Goal: Task Accomplishment & Management: Manage account settings

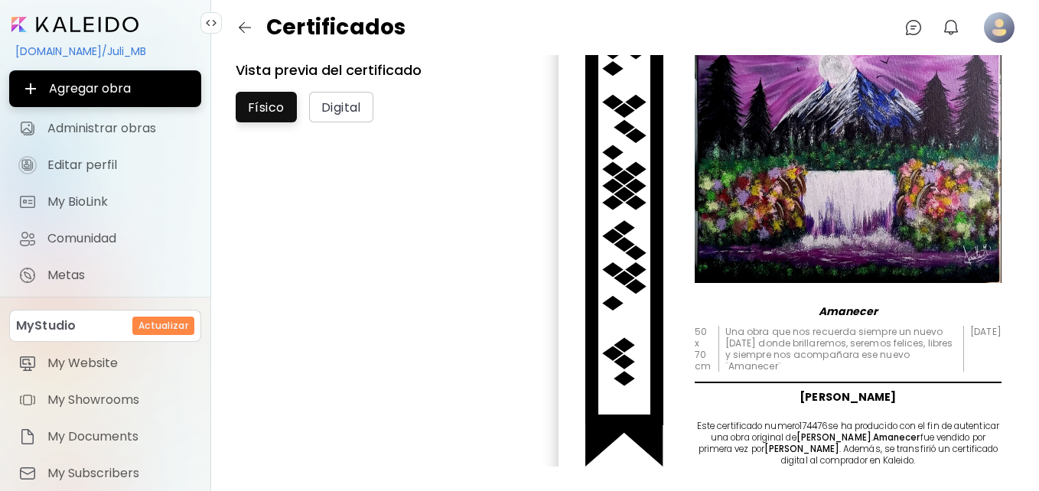
scroll to position [258, 0]
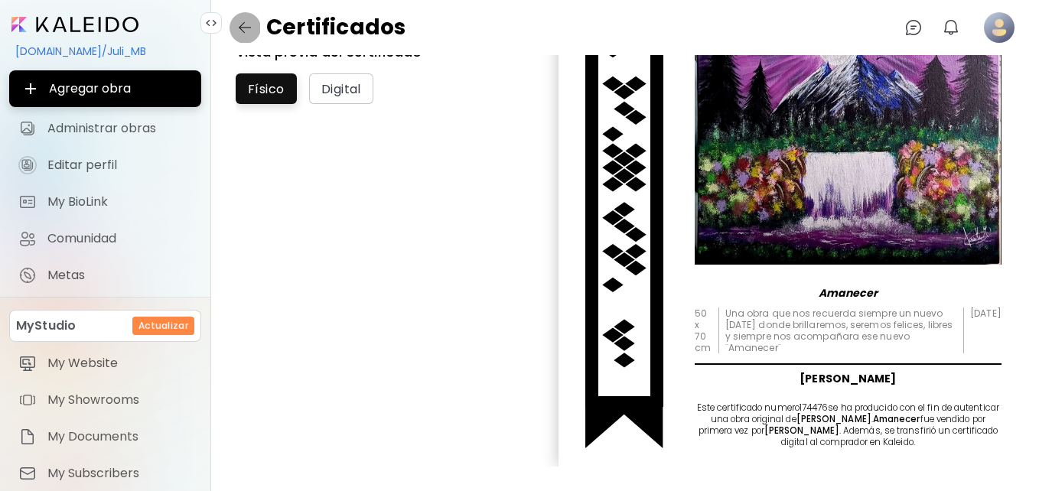
click at [248, 16] on button "button" at bounding box center [244, 27] width 31 height 31
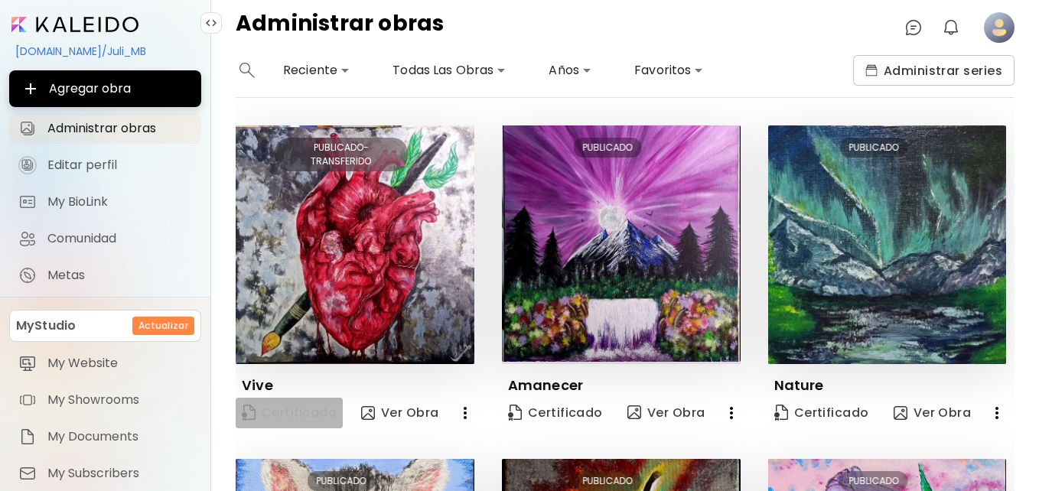
click at [296, 415] on span "Certificado" at bounding box center [289, 413] width 95 height 17
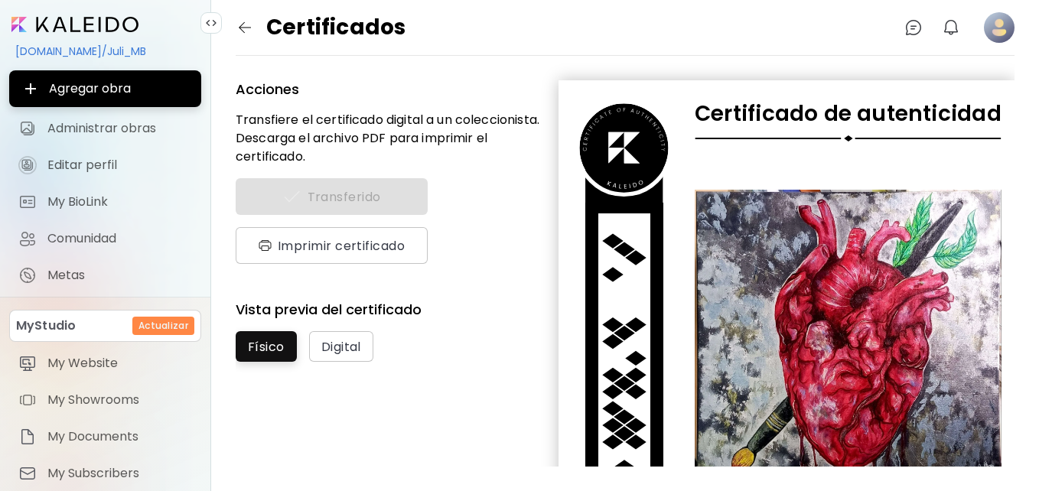
click at [865, 315] on img at bounding box center [847, 339] width 307 height 298
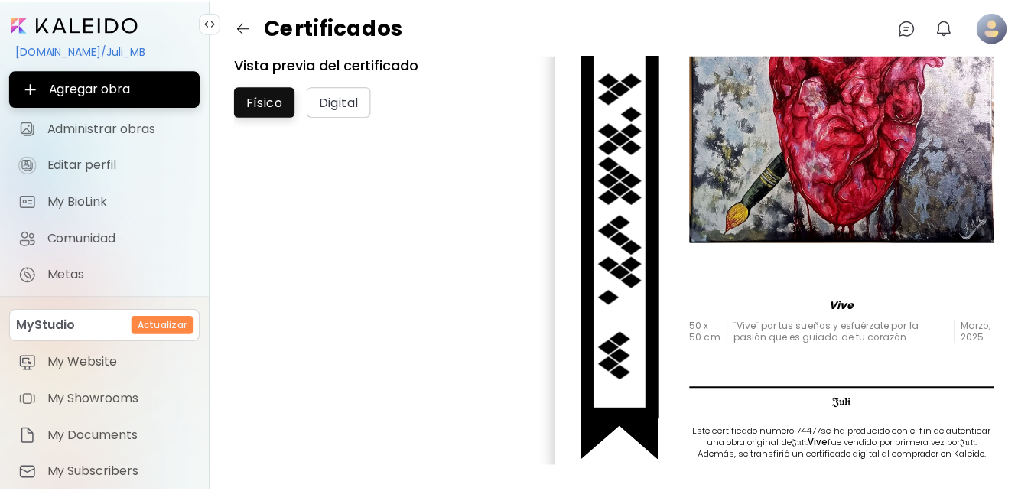
scroll to position [258, 0]
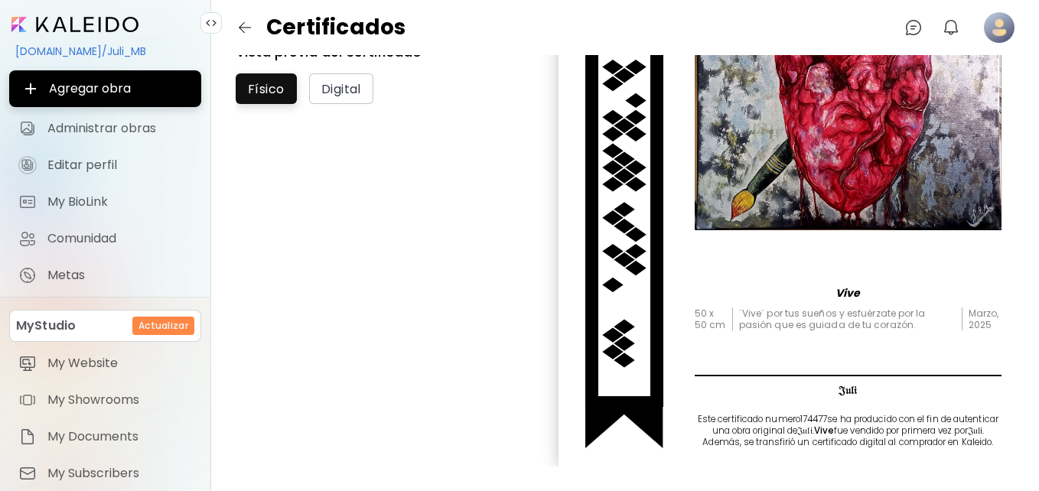
click at [50, 21] on input "image" at bounding box center [74, 24] width 127 height 15
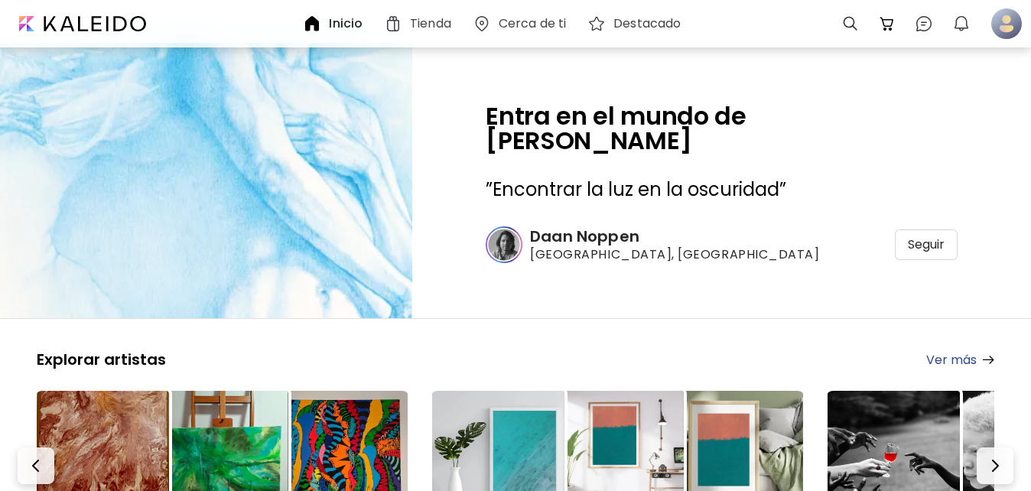
click at [236, 434] on img at bounding box center [222, 457] width 132 height 132
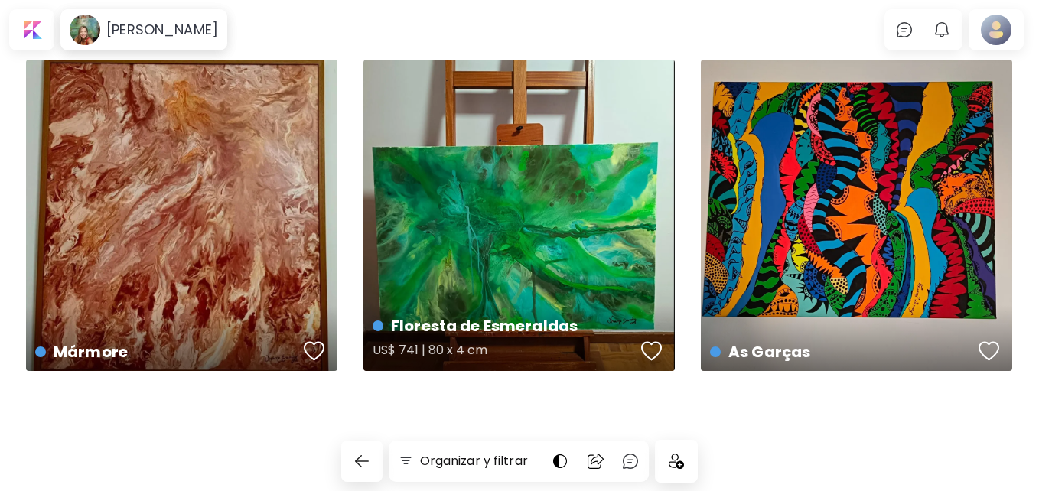
click at [448, 217] on div "Floresta de Esmeraldas US$ 741 | 80 x 4 cm" at bounding box center [518, 215] width 311 height 311
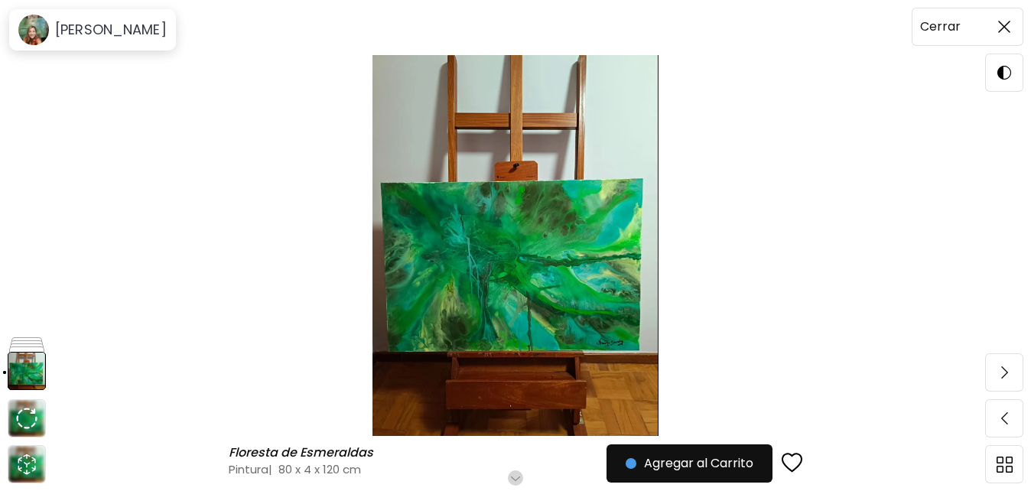
click at [1006, 25] on img at bounding box center [1004, 27] width 12 height 12
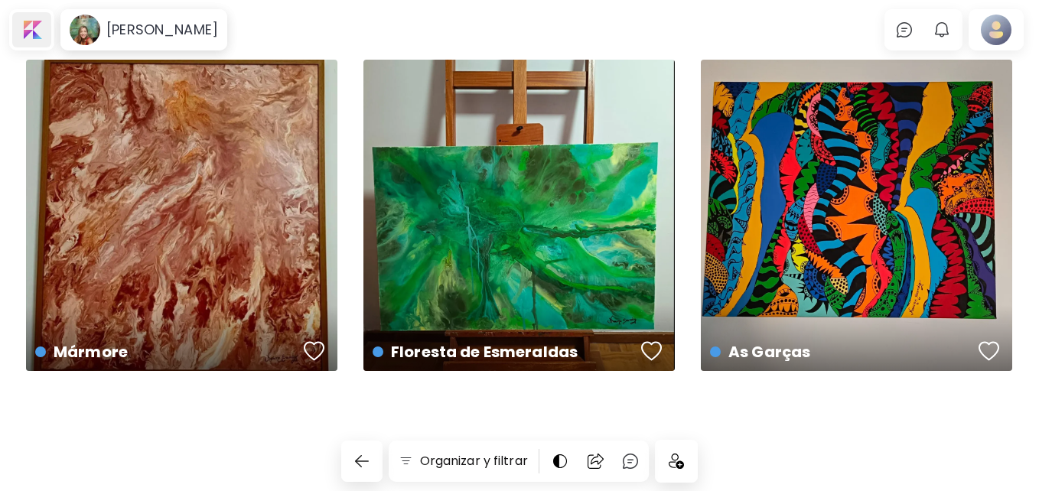
click at [36, 15] on div at bounding box center [31, 29] width 39 height 35
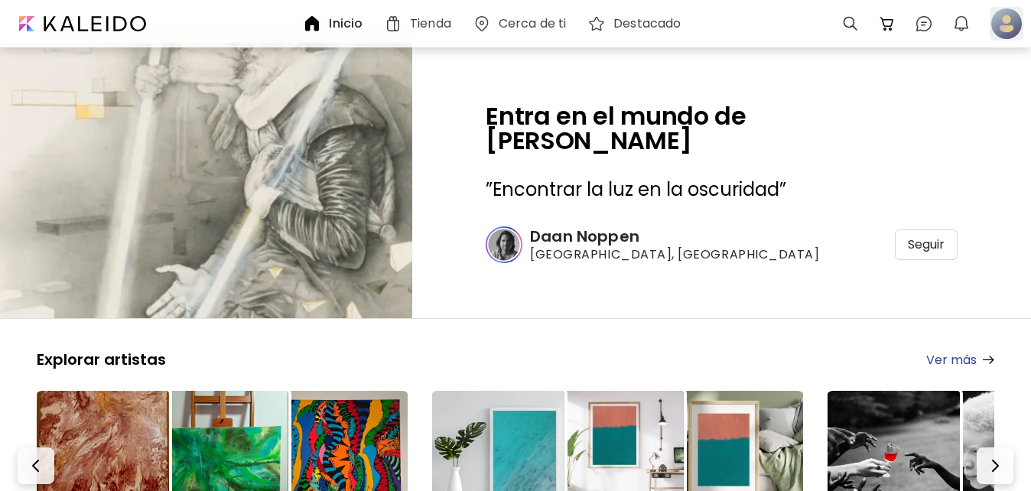
click at [1009, 23] on div at bounding box center [1007, 24] width 34 height 34
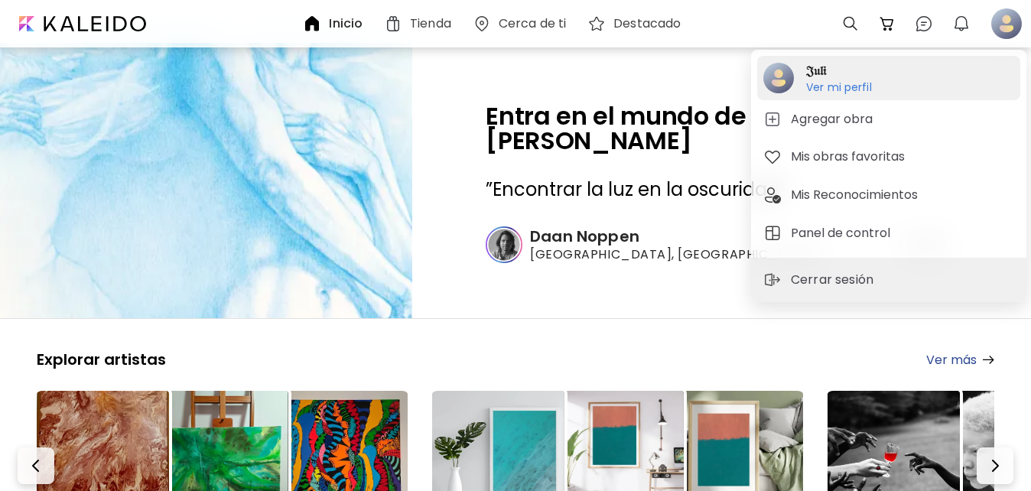
click at [869, 86] on h6 "Ver mi perfil" at bounding box center [839, 87] width 66 height 14
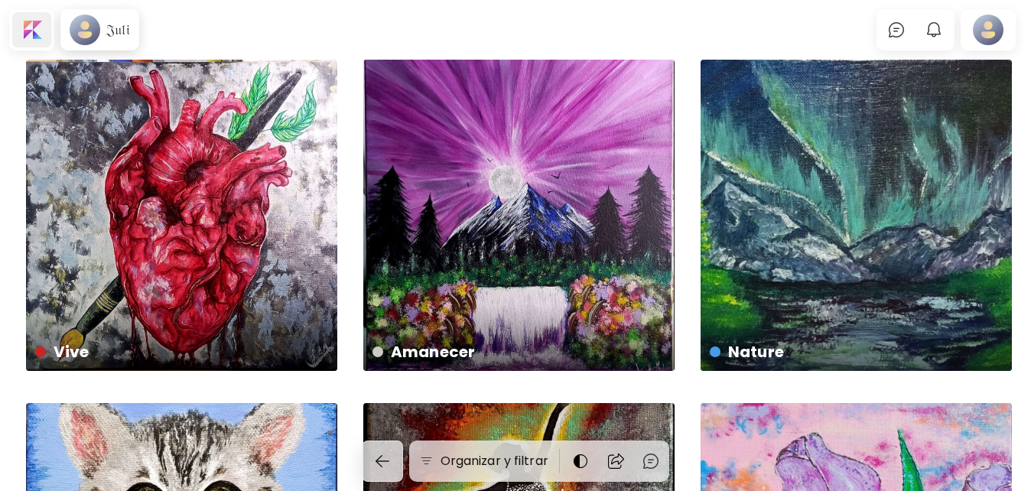
click at [39, 45] on div at bounding box center [31, 29] width 39 height 35
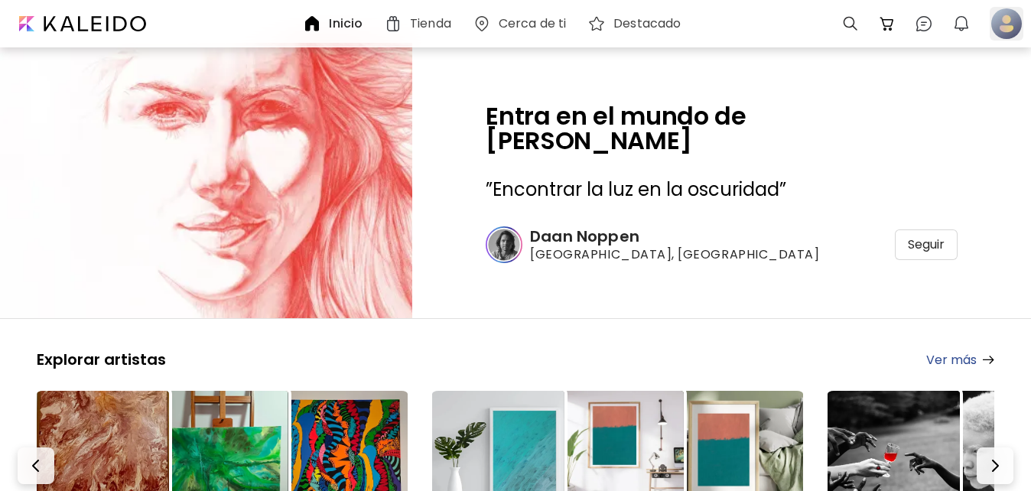
click at [1010, 24] on div at bounding box center [1007, 24] width 34 height 34
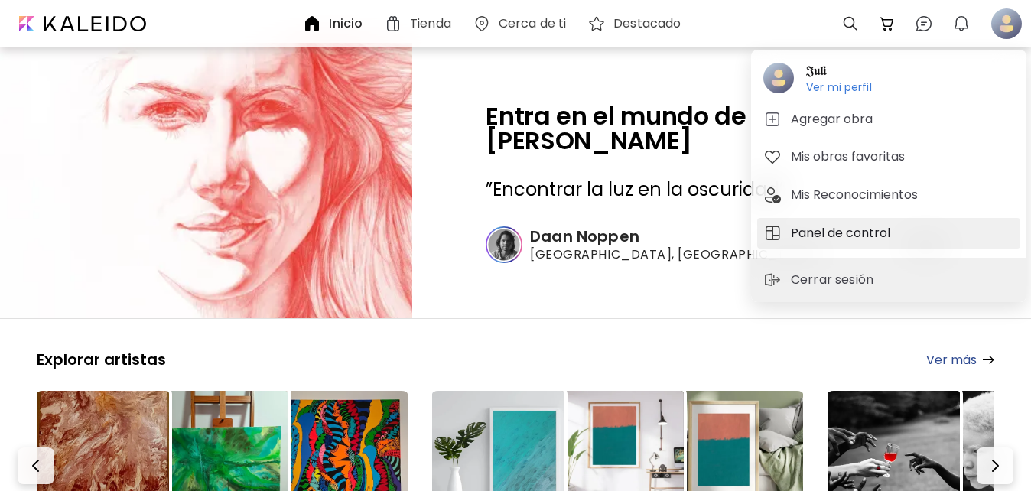
click at [863, 239] on h5 "Panel de control" at bounding box center [843, 233] width 104 height 18
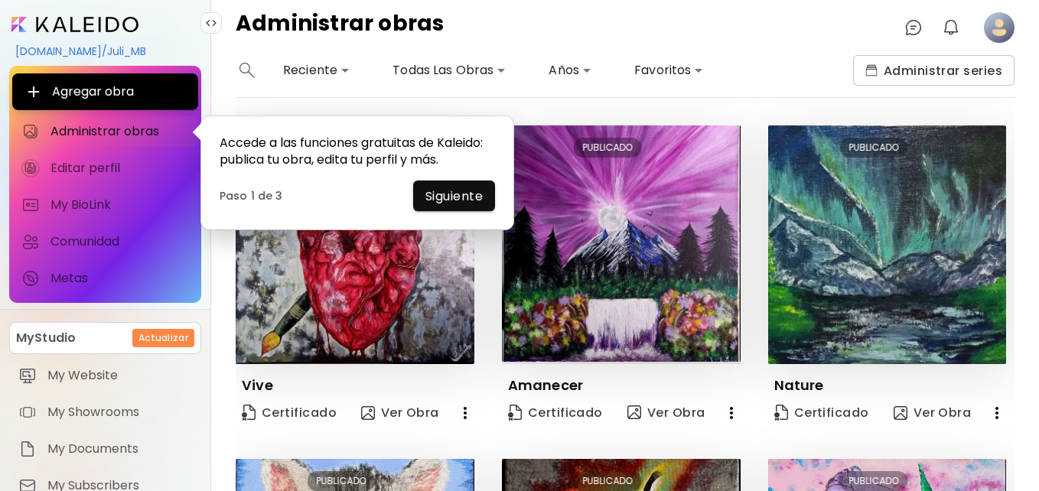
click at [519, 122] on div "Editar PUBLICADO- TRANSFERIDO Vive Certificado Ver Obra Editar PUBLICADO Amanec…" at bounding box center [611, 431] width 806 height 667
click at [462, 193] on span "Siguiente" at bounding box center [453, 196] width 57 height 16
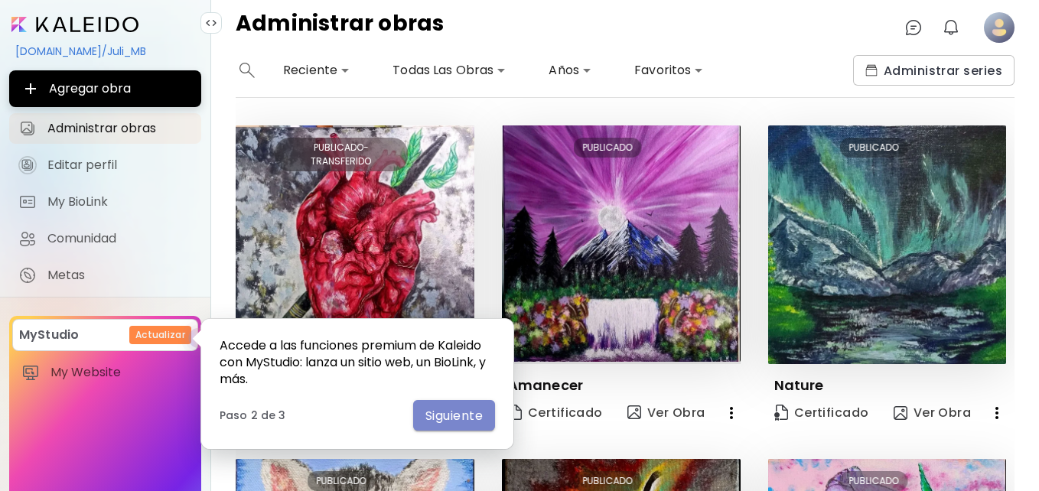
click at [466, 419] on span "Siguiente" at bounding box center [453, 416] width 57 height 16
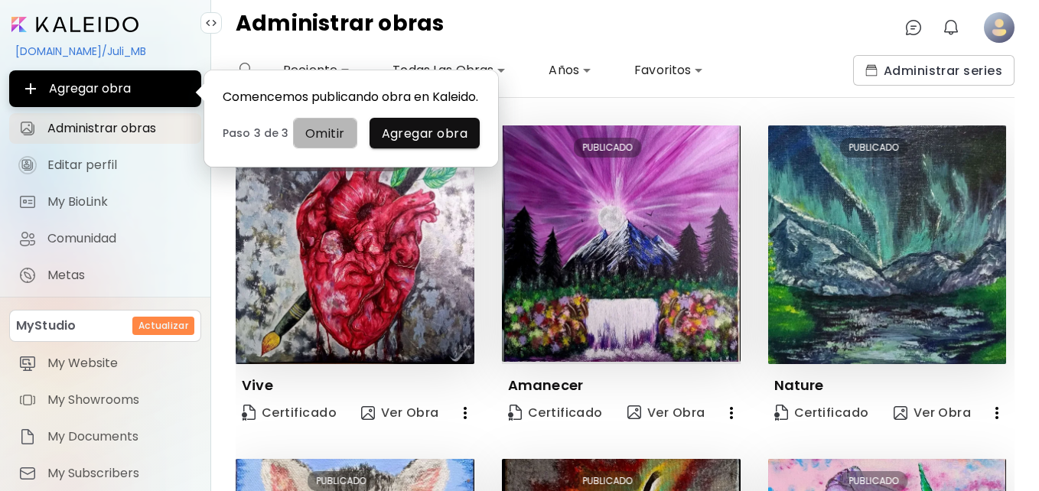
click at [333, 133] on span "Omitir" at bounding box center [325, 133] width 40 height 16
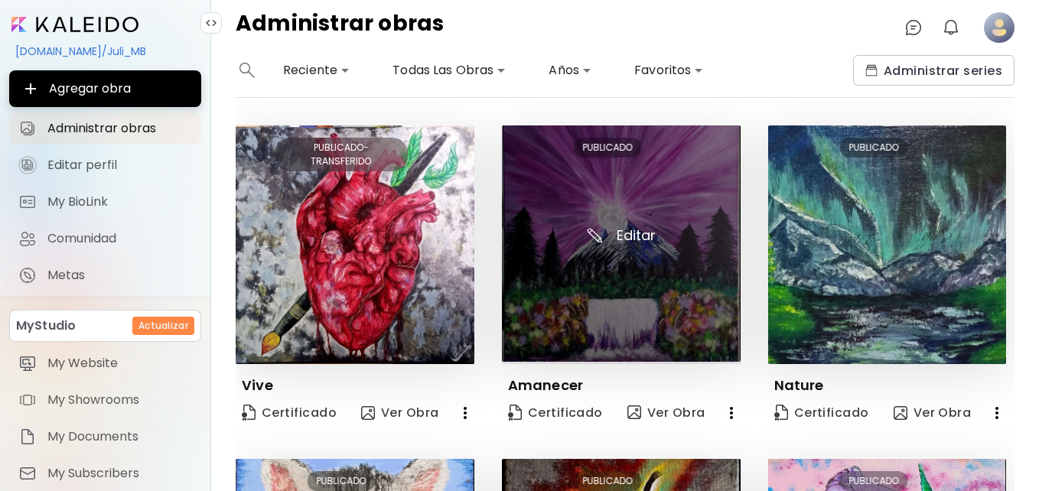
click at [654, 228] on img at bounding box center [621, 243] width 239 height 236
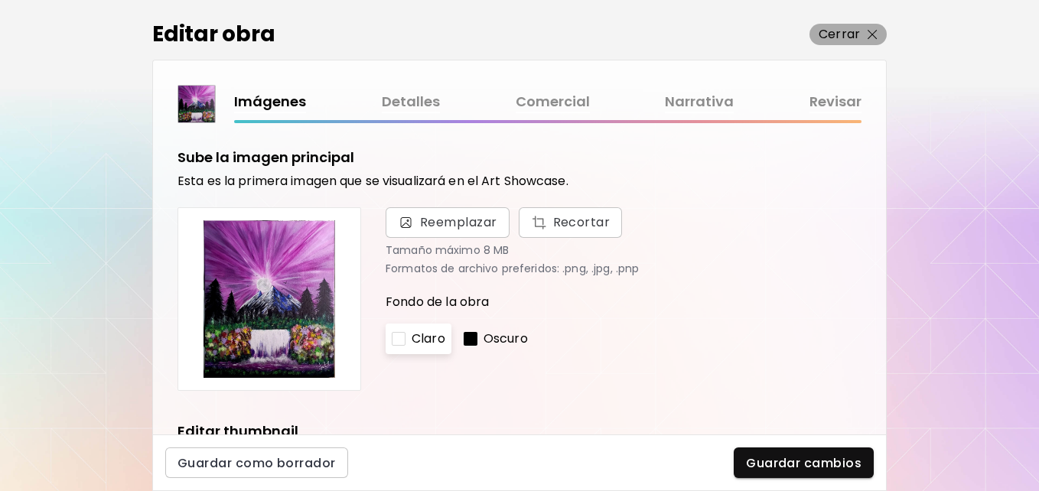
click at [833, 28] on p "Cerrar" at bounding box center [838, 34] width 41 height 18
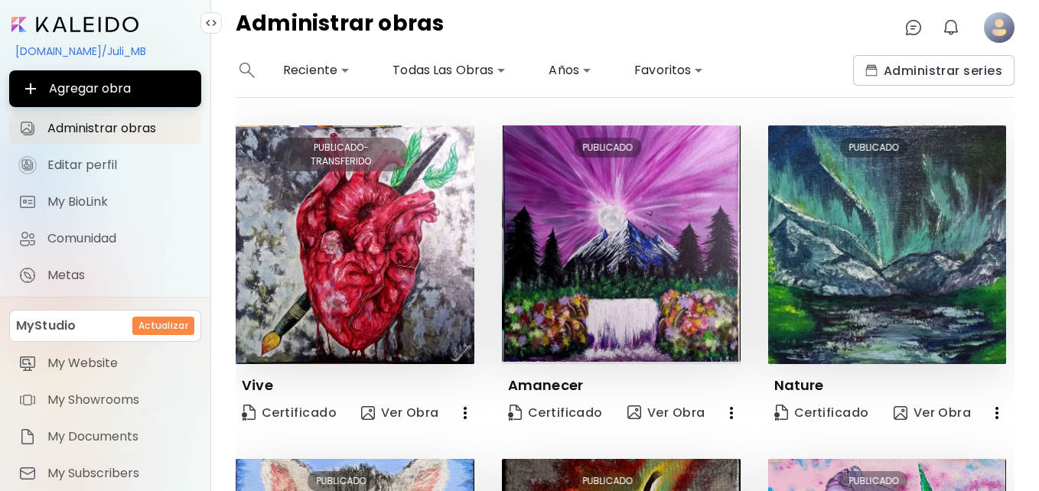
click at [1004, 28] on image at bounding box center [999, 27] width 31 height 31
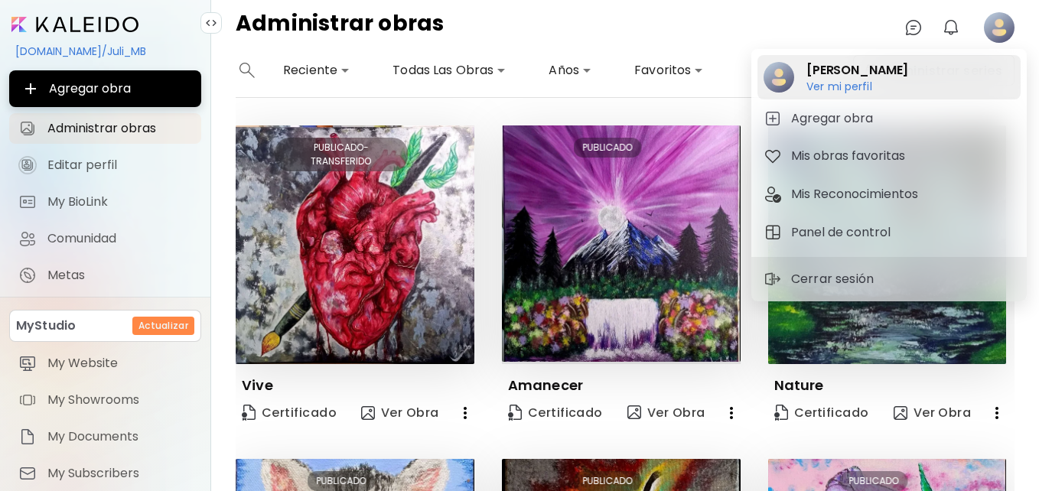
click at [850, 96] on h6 "Ver mi perfil" at bounding box center [839, 100] width 66 height 14
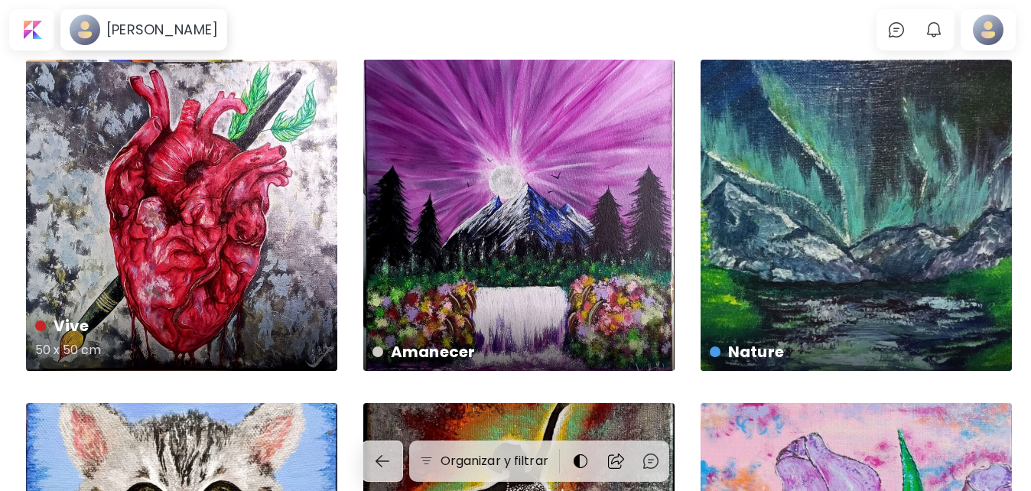
click at [248, 261] on div "Vive 50 x 50 cm" at bounding box center [181, 215] width 311 height 311
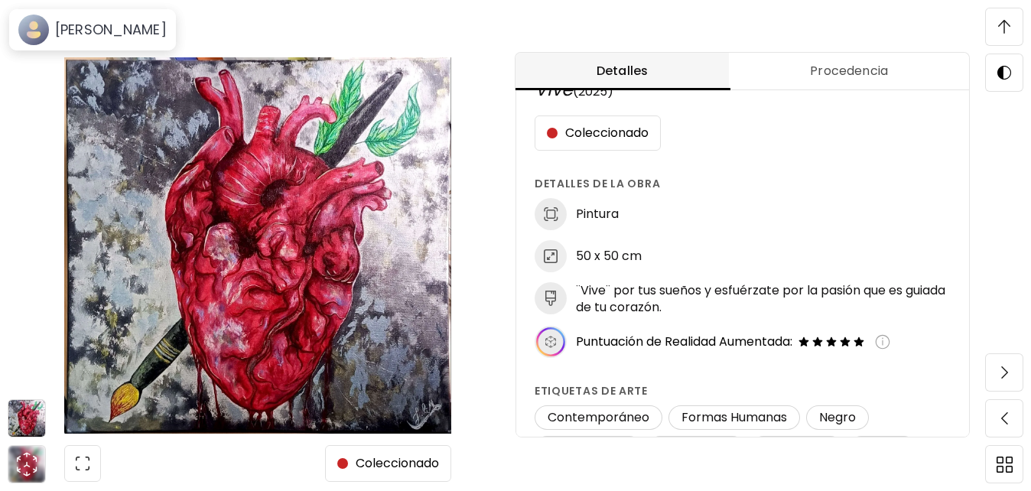
scroll to position [39, 0]
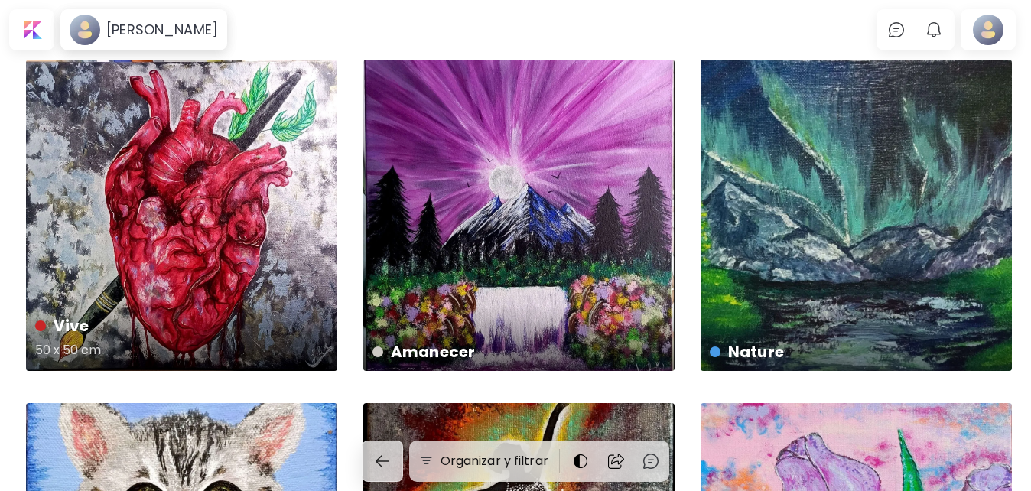
click at [70, 291] on div "Vive 50 x 50 cm" at bounding box center [181, 215] width 311 height 311
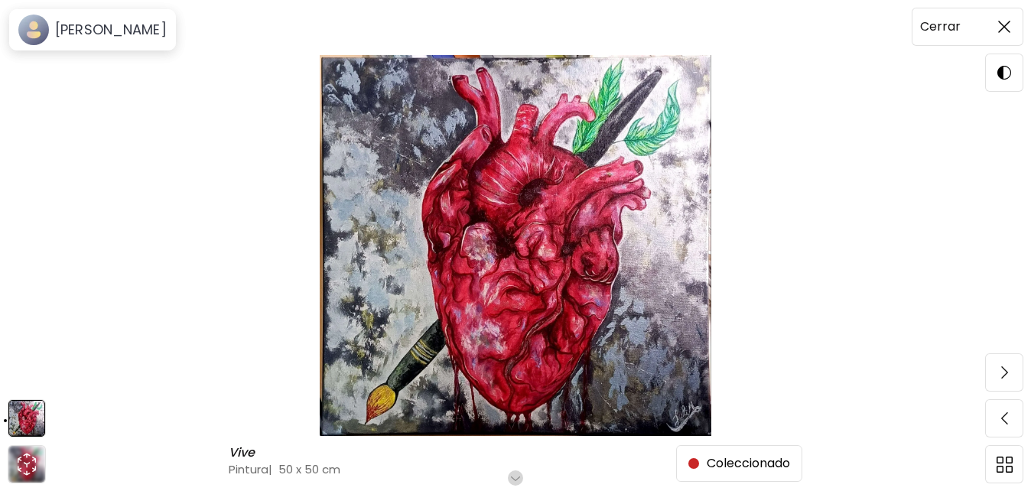
click at [1009, 14] on span at bounding box center [1004, 27] width 32 height 32
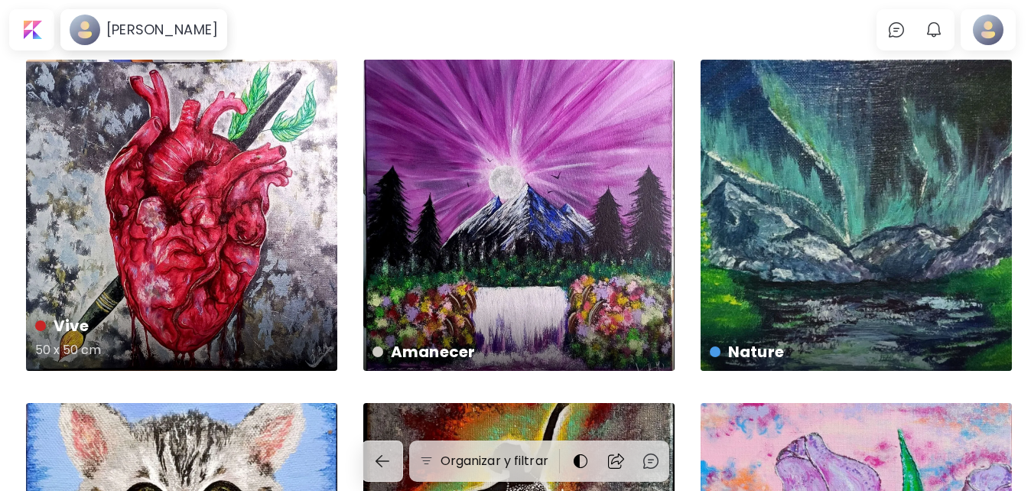
click at [165, 203] on div "Vive 50 x 50 cm" at bounding box center [181, 215] width 311 height 311
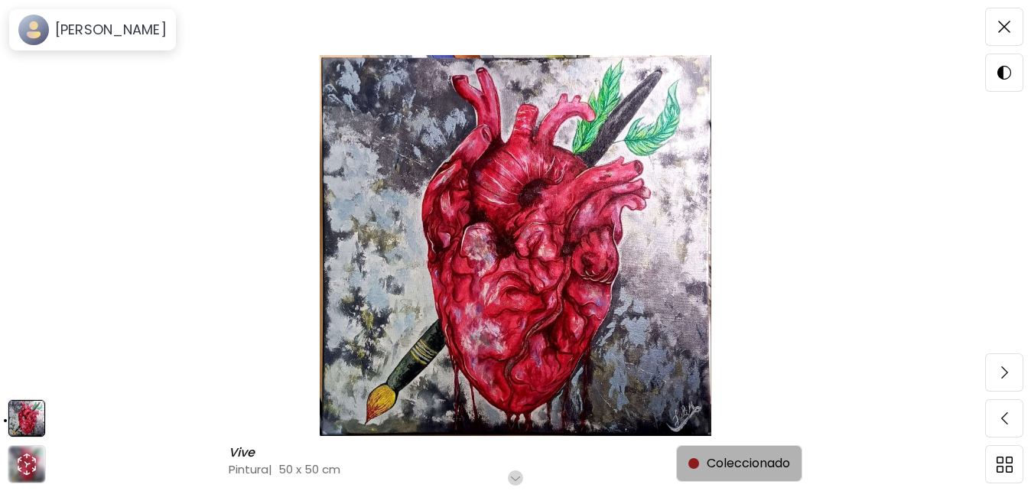
click at [709, 457] on span "Coleccionado" at bounding box center [739, 463] width 102 height 18
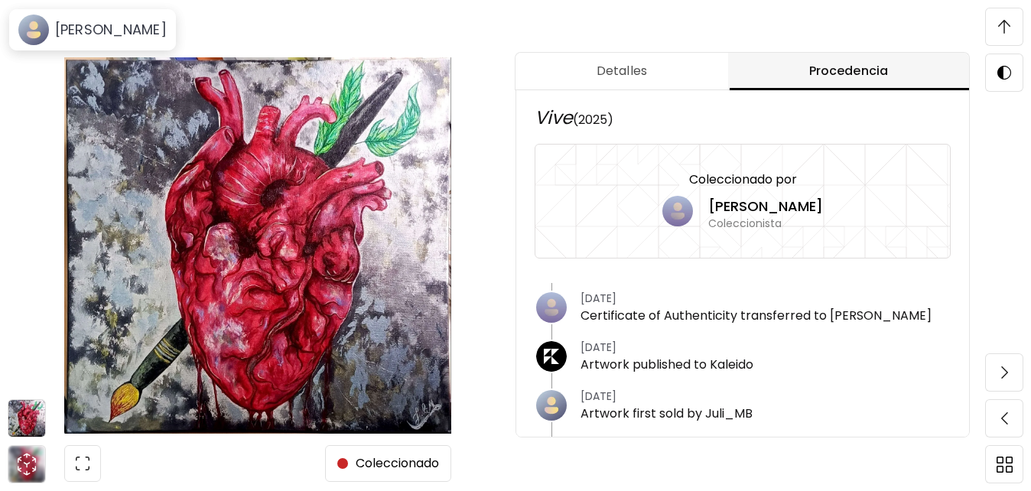
scroll to position [919, 0]
click at [645, 411] on link "Artwork first sold by Juli_MB" at bounding box center [666, 414] width 172 height 18
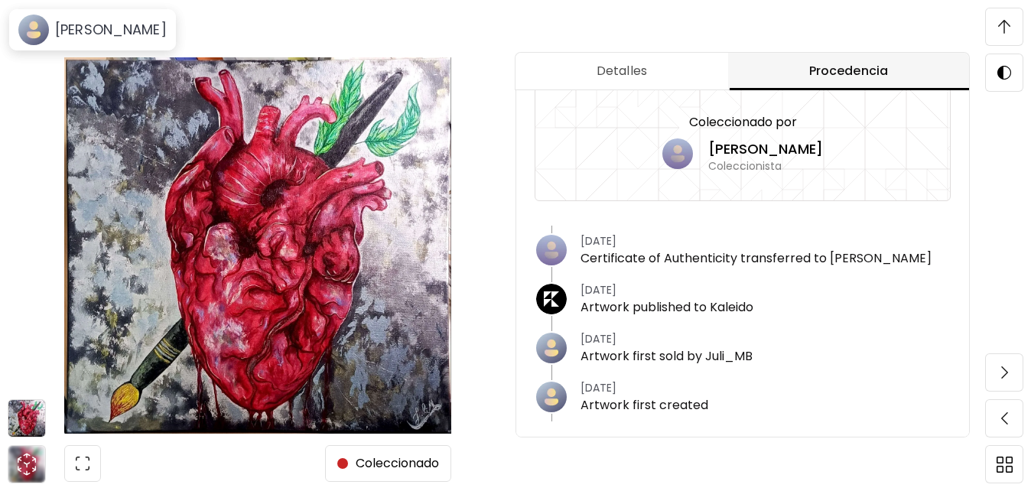
scroll to position [1501, 0]
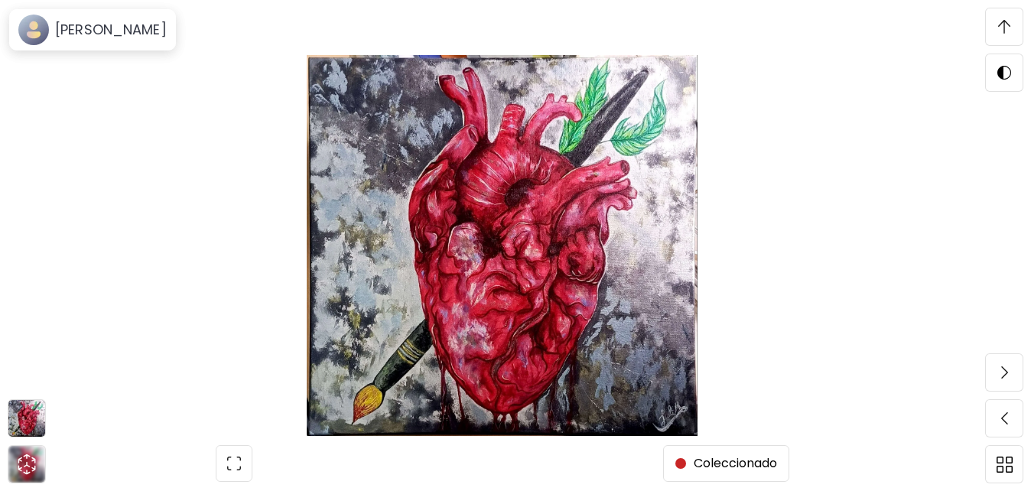
click at [1009, 21] on img at bounding box center [1004, 27] width 12 height 14
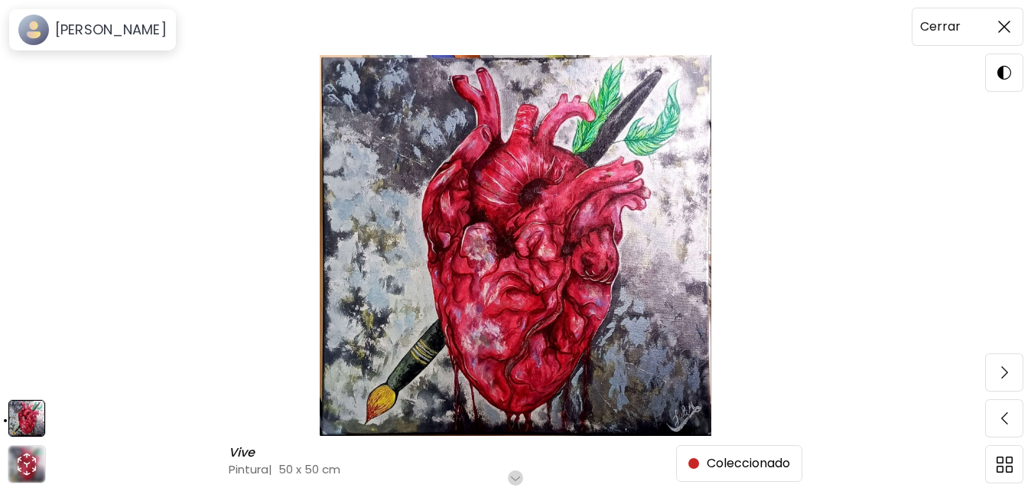
click at [1009, 21] on img at bounding box center [1004, 27] width 12 height 12
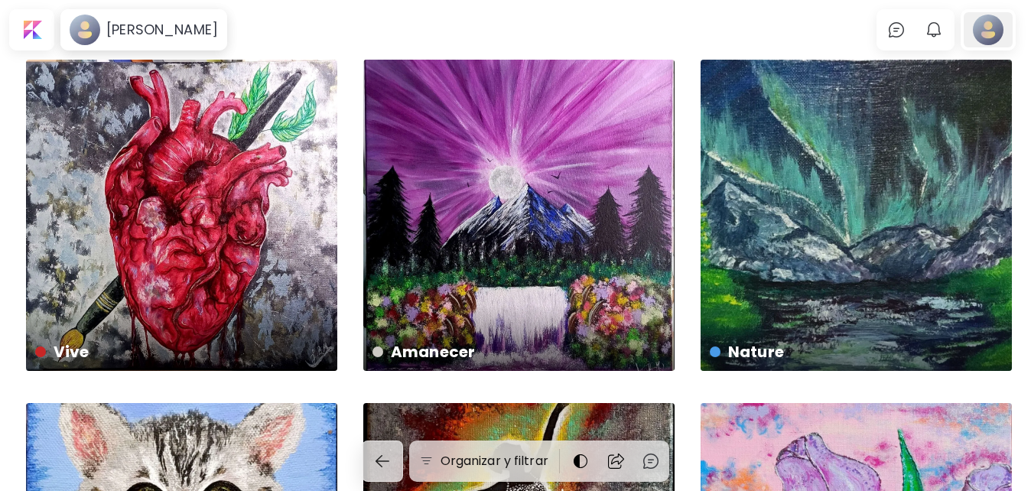
click at [1013, 23] on div at bounding box center [988, 29] width 49 height 35
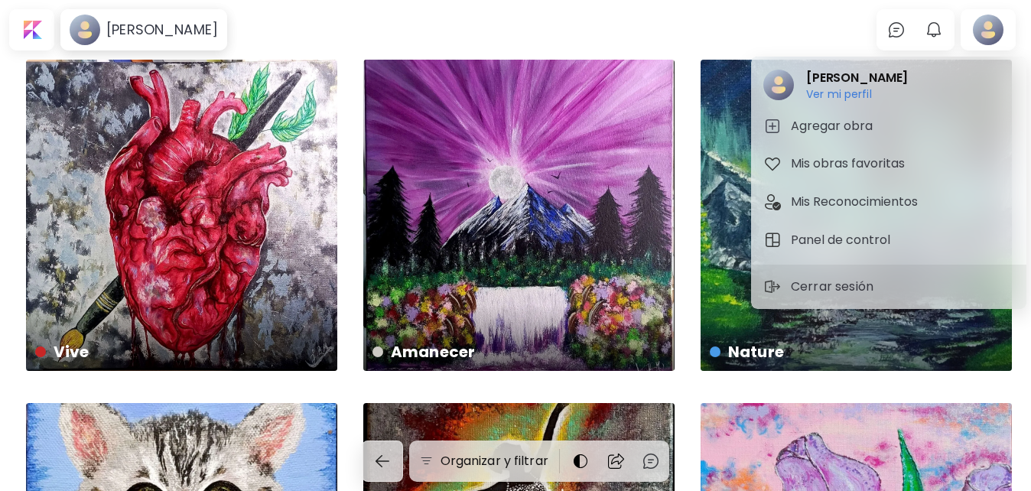
click at [41, 25] on div at bounding box center [515, 245] width 1031 height 491
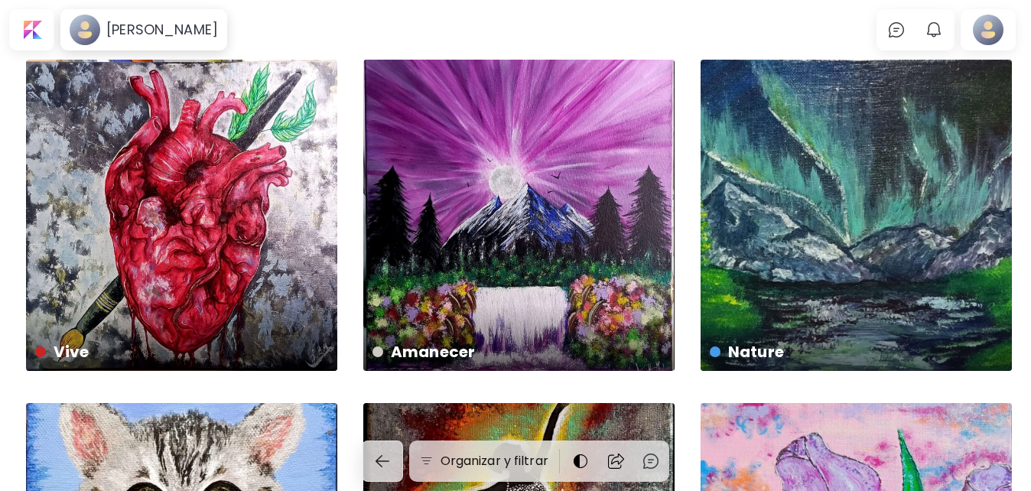
click at [41, 25] on div at bounding box center [31, 29] width 39 height 35
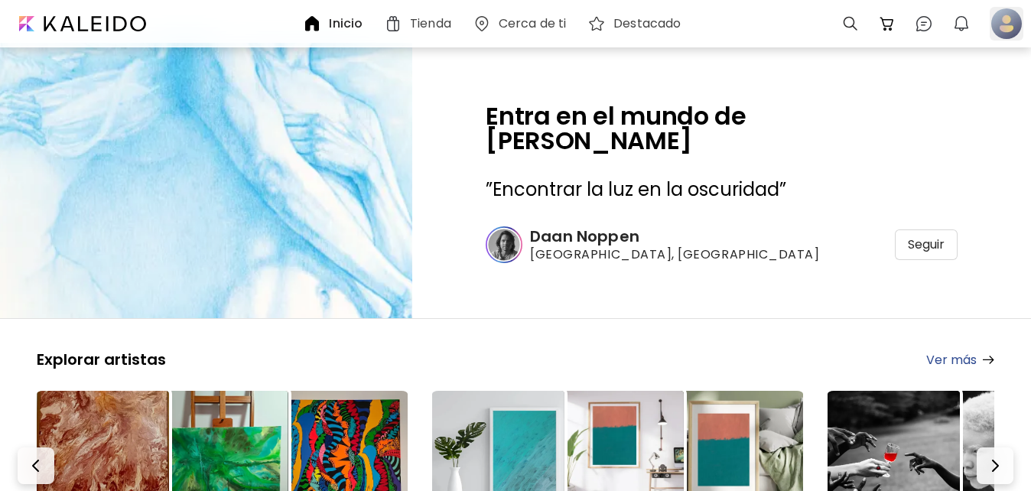
click at [1007, 30] on div at bounding box center [1007, 24] width 34 height 34
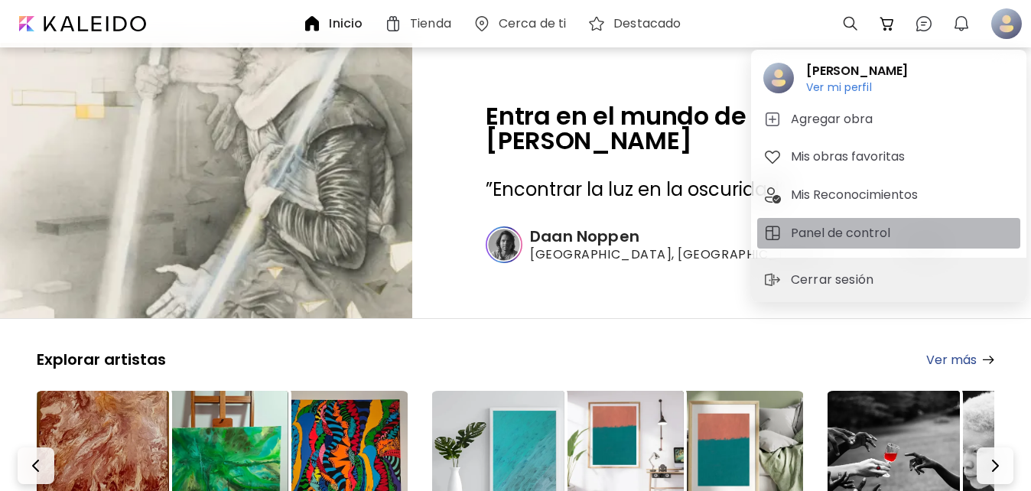
click at [839, 220] on button "Panel de control" at bounding box center [888, 233] width 263 height 31
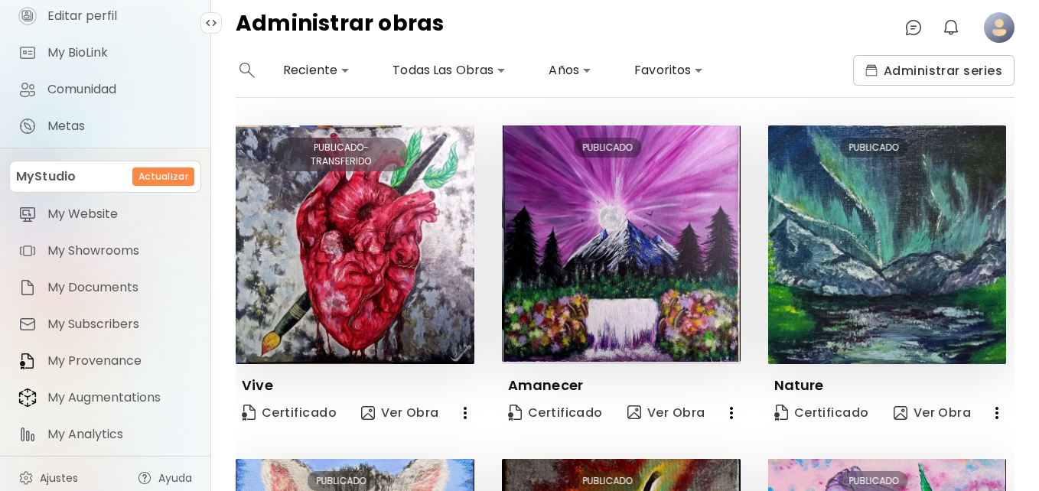
scroll to position [158, 0]
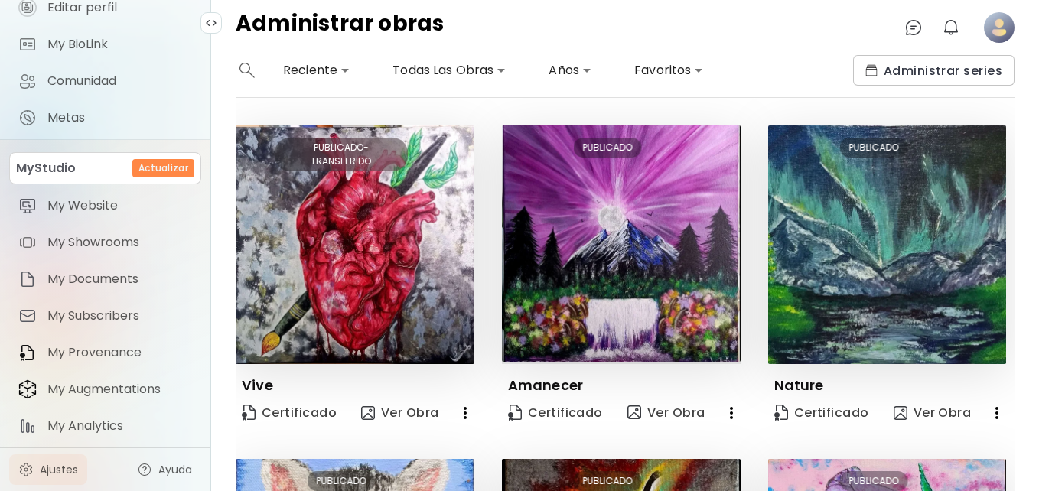
click at [72, 467] on span "Ajustes" at bounding box center [59, 469] width 38 height 15
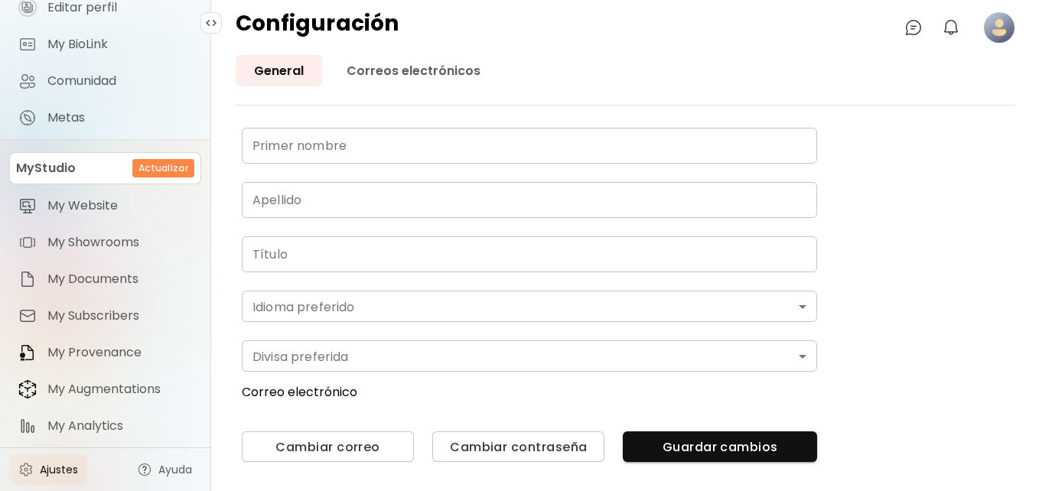
type input "*******"
type input "****"
type input "********"
type input "*******"
type input "*"
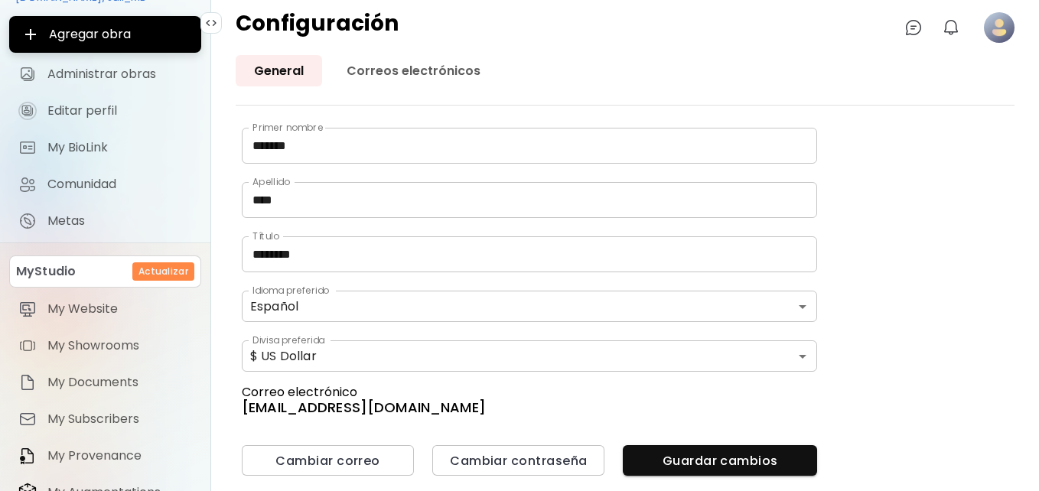
scroll to position [28, 0]
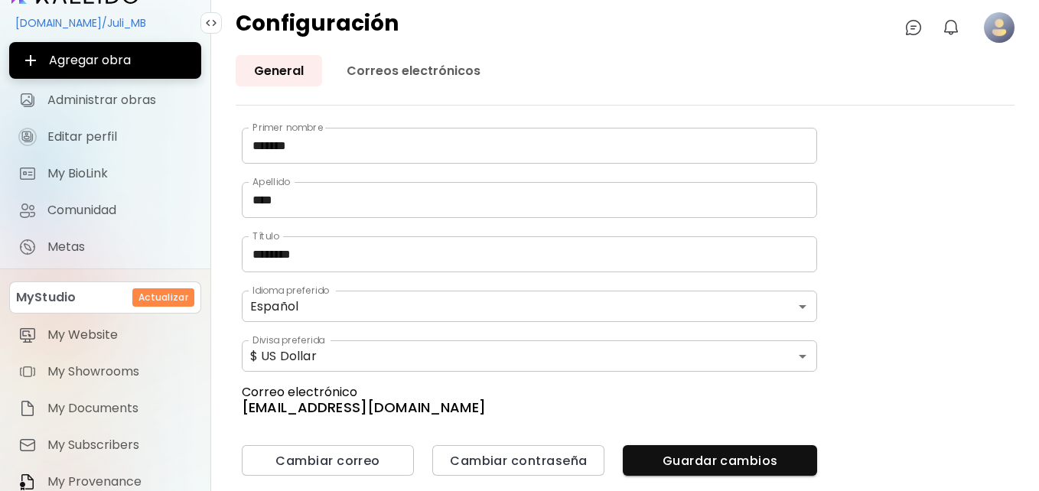
click at [222, 42] on div "Configuración 0 0" at bounding box center [625, 27] width 828 height 55
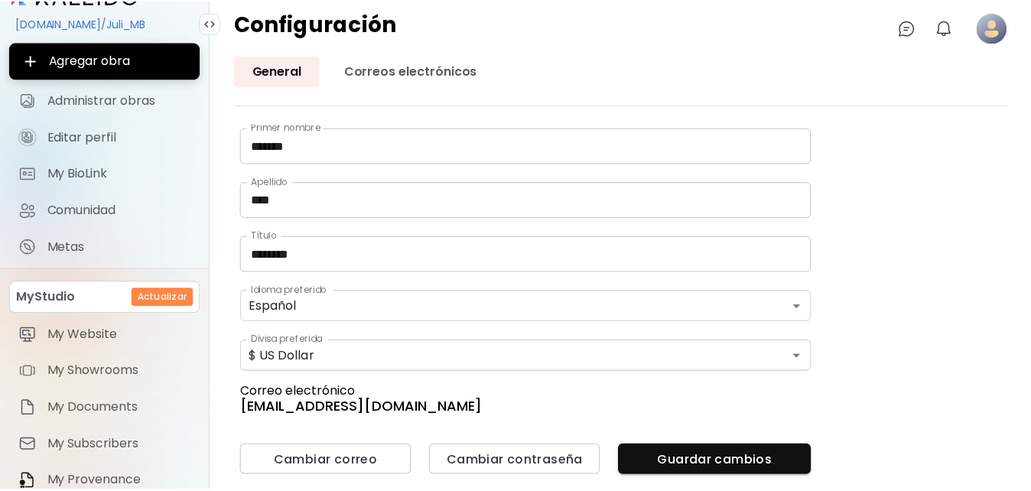
scroll to position [0, 0]
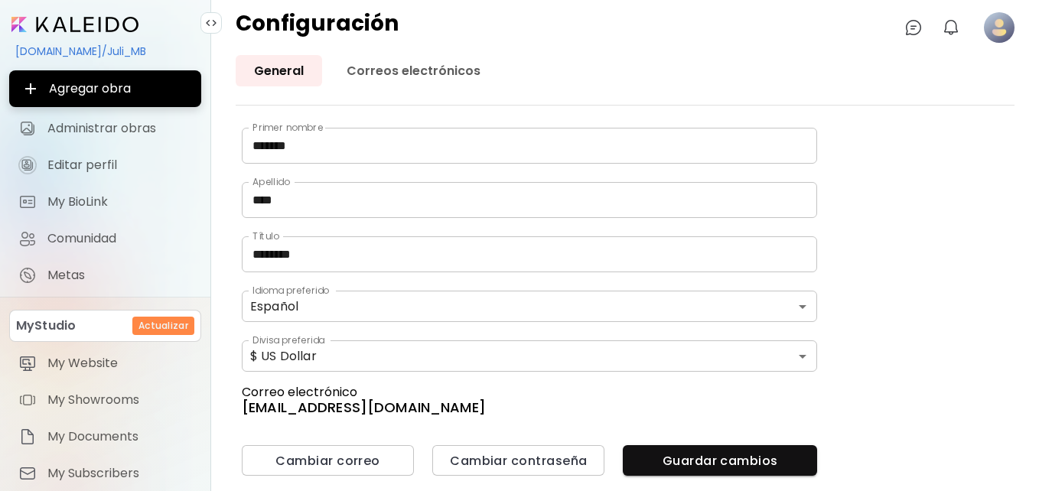
click at [20, 45] on div "kaleido.art/Juli_MB" at bounding box center [105, 51] width 192 height 26
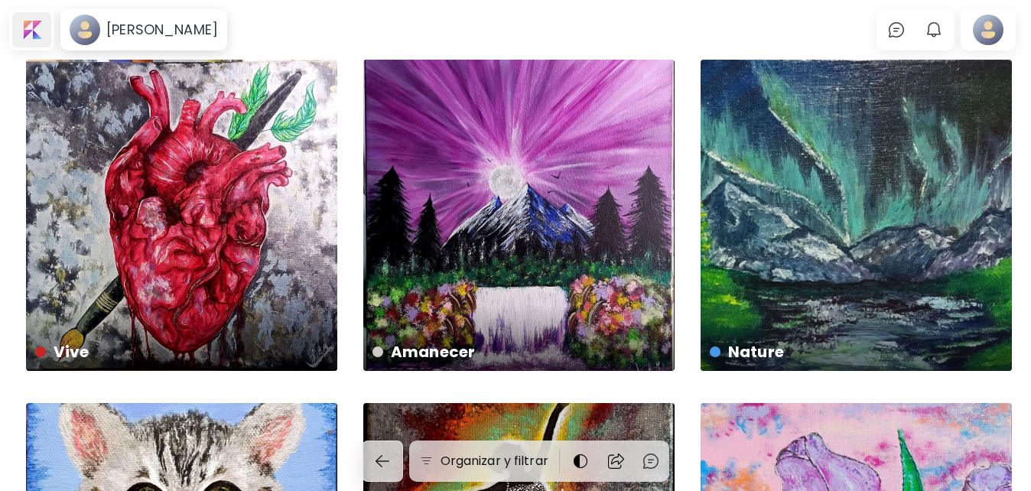
click at [40, 34] on div at bounding box center [31, 29] width 39 height 35
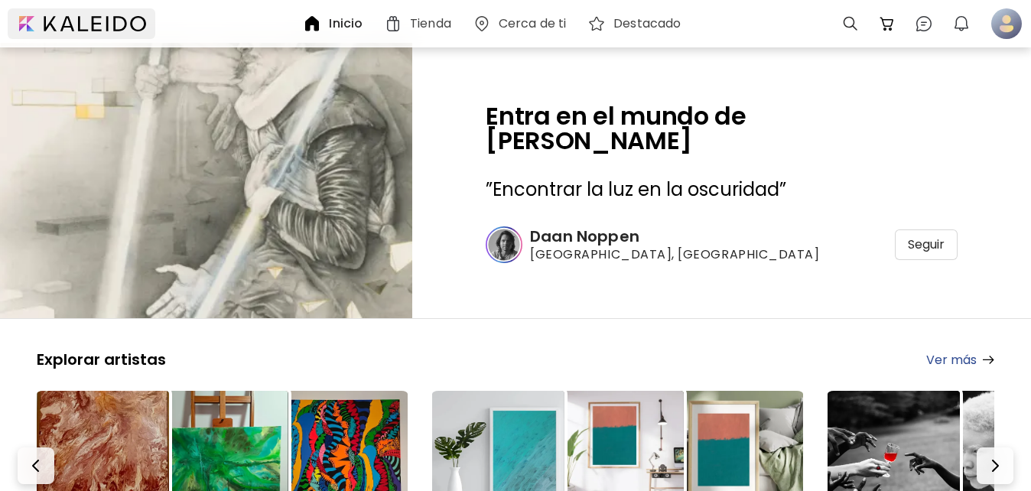
click at [35, 20] on div at bounding box center [82, 23] width 148 height 31
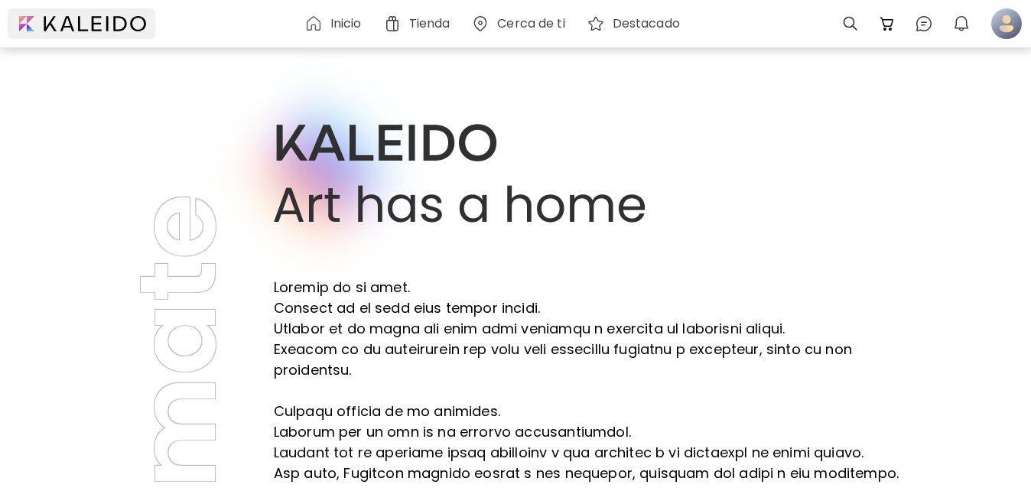
click at [34, 28] on div at bounding box center [82, 23] width 148 height 31
click at [28, 17] on div at bounding box center [82, 23] width 148 height 31
click at [997, 31] on div at bounding box center [1007, 24] width 34 height 34
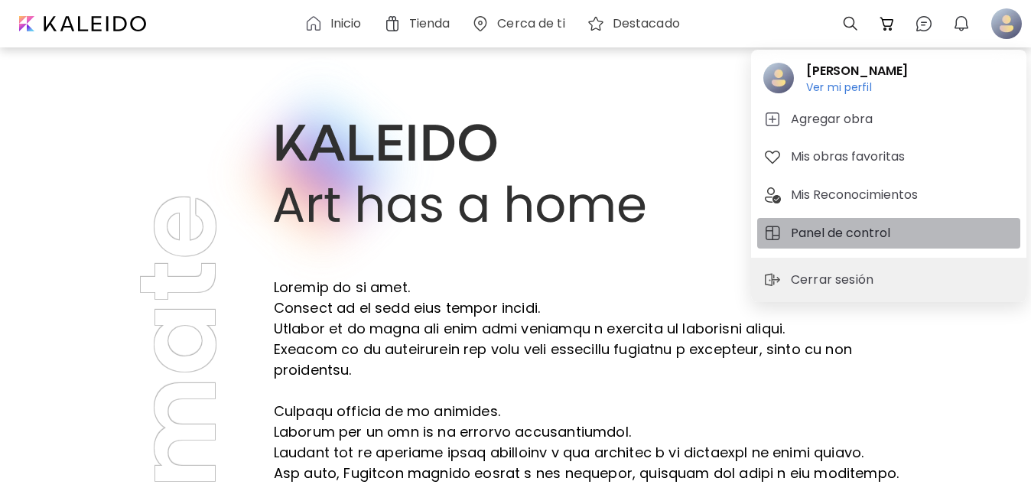
click at [833, 235] on h5 "Panel de control" at bounding box center [843, 233] width 104 height 18
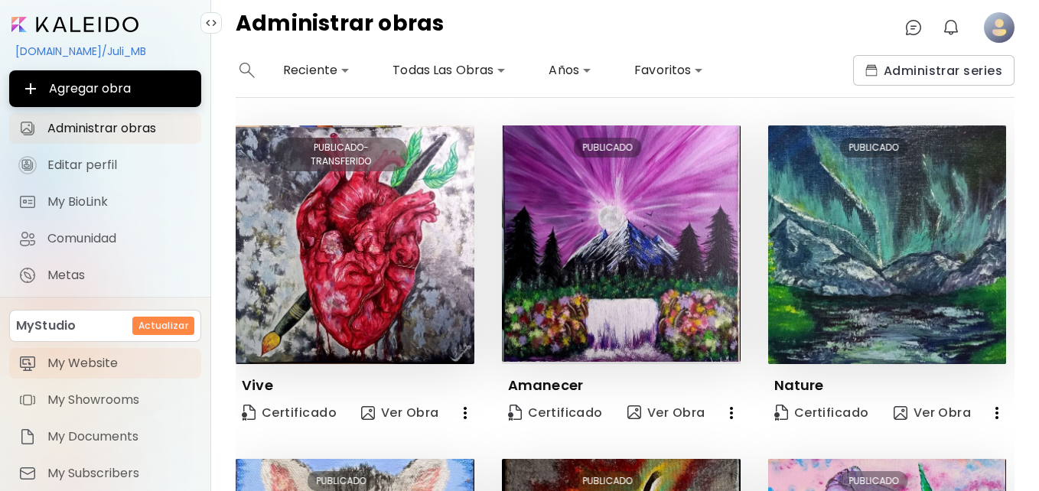
click at [107, 362] on span "My Website" at bounding box center [119, 363] width 145 height 15
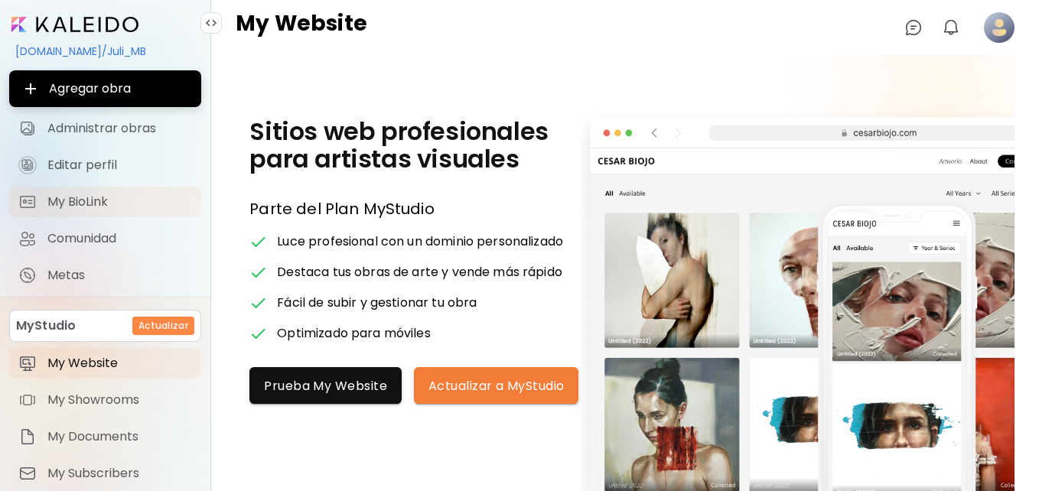
click at [72, 208] on span "My BioLink" at bounding box center [119, 201] width 145 height 15
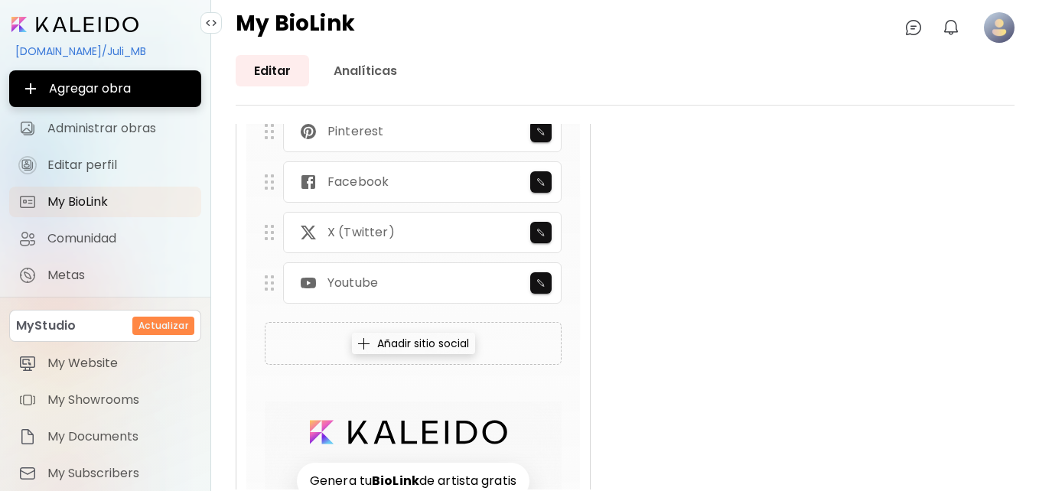
scroll to position [1142, 0]
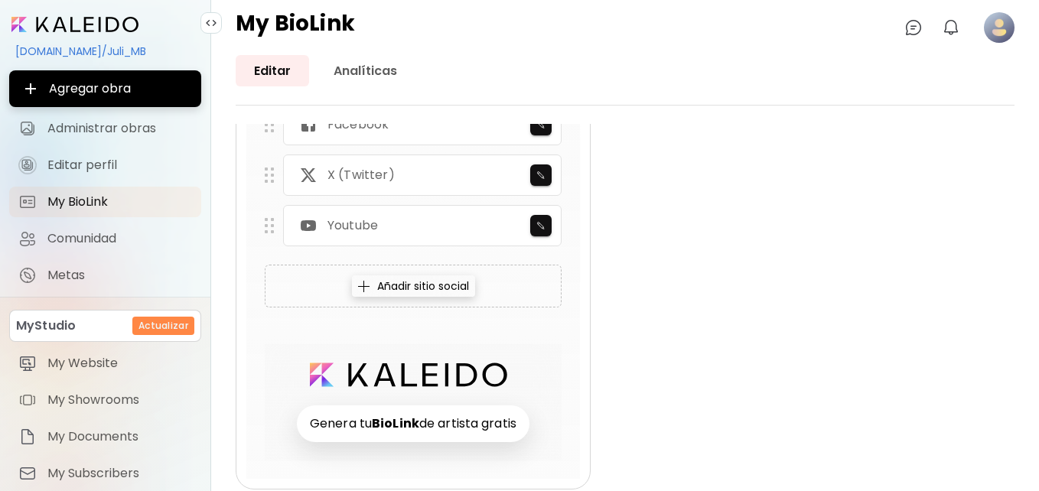
click at [372, 414] on h6 "Genera tu BioLink de artista gratis" at bounding box center [413, 423] width 233 height 37
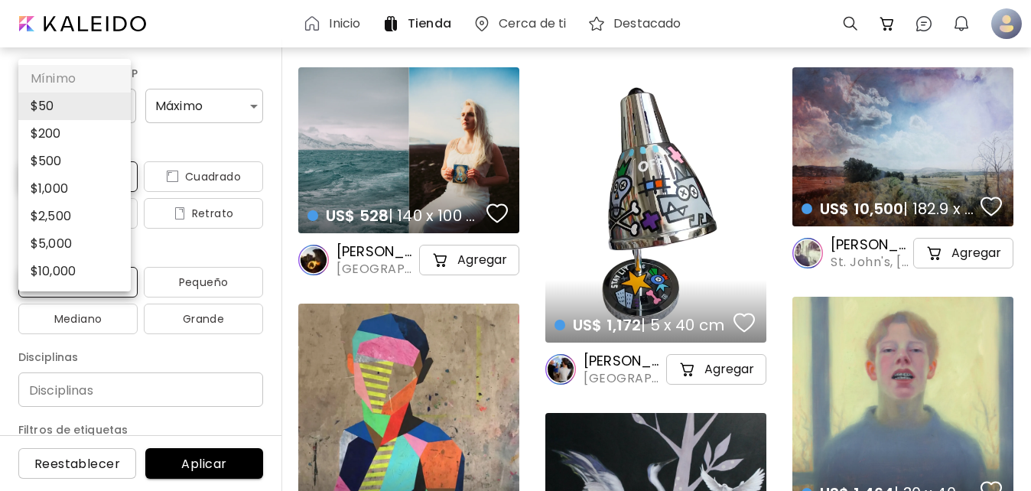
click at [120, 96] on body "Inicio Tienda Cerca de ti Destacado 0 0 0 Precio USD/ EUR/ GBP Mínimo * Máximo …" at bounding box center [515, 245] width 1031 height 491
click at [187, 138] on div at bounding box center [515, 245] width 1031 height 491
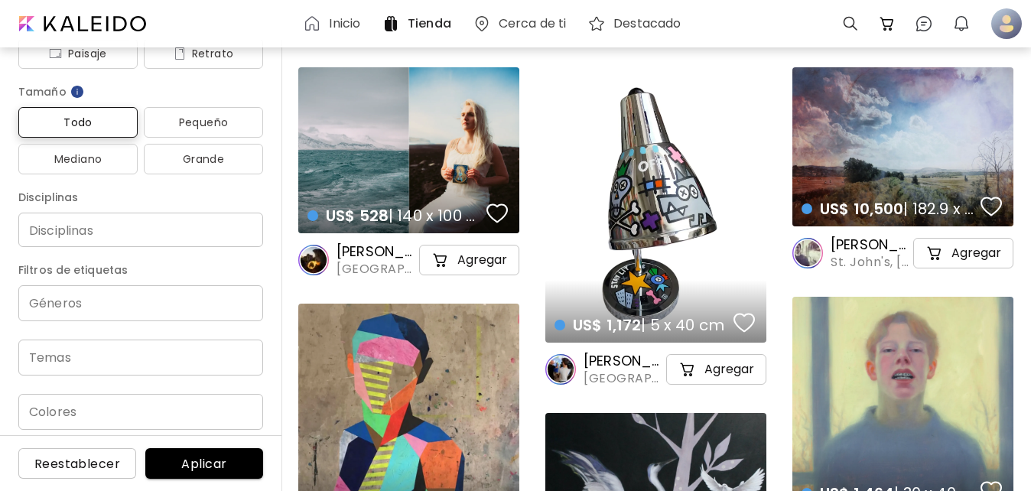
scroll to position [164, 0]
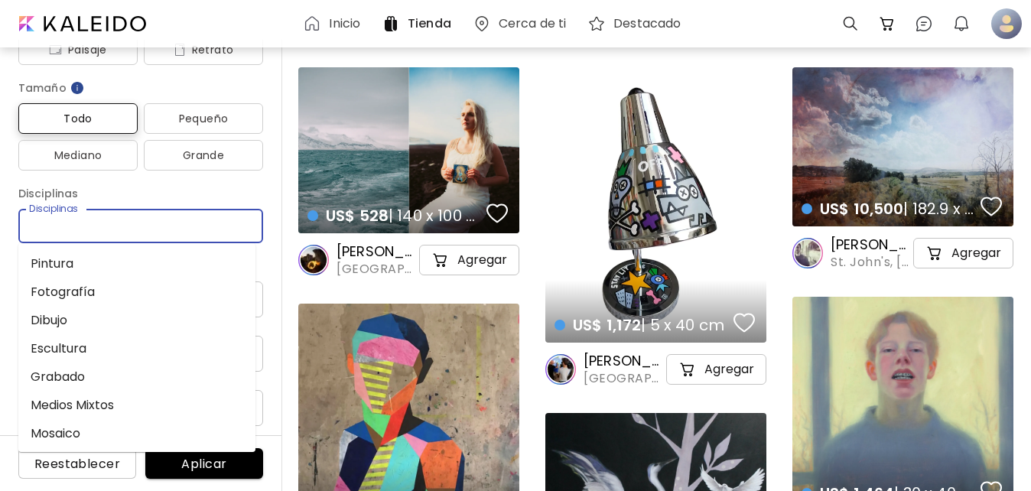
click at [196, 233] on input "Disciplinas" at bounding box center [141, 226] width 220 height 16
click at [220, 252] on li "Pintura" at bounding box center [136, 263] width 237 height 28
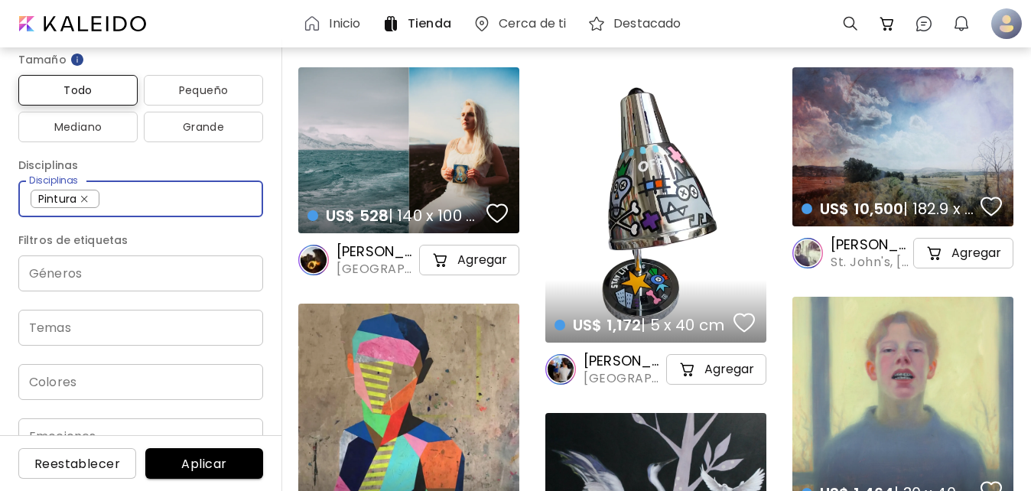
scroll to position [210, 0]
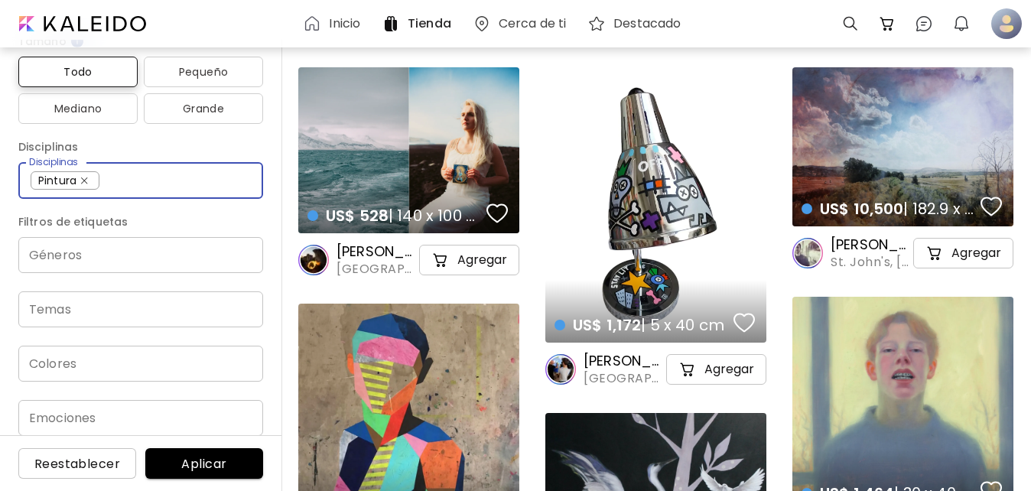
click at [189, 191] on div "Pintura Disciplinas" at bounding box center [140, 180] width 245 height 37
click at [211, 264] on div "Géneros" at bounding box center [140, 255] width 245 height 36
click at [168, 275] on div "Géneros Géneros Temas Temas Colores Colores Emociones Emociones" at bounding box center [140, 336] width 245 height 199
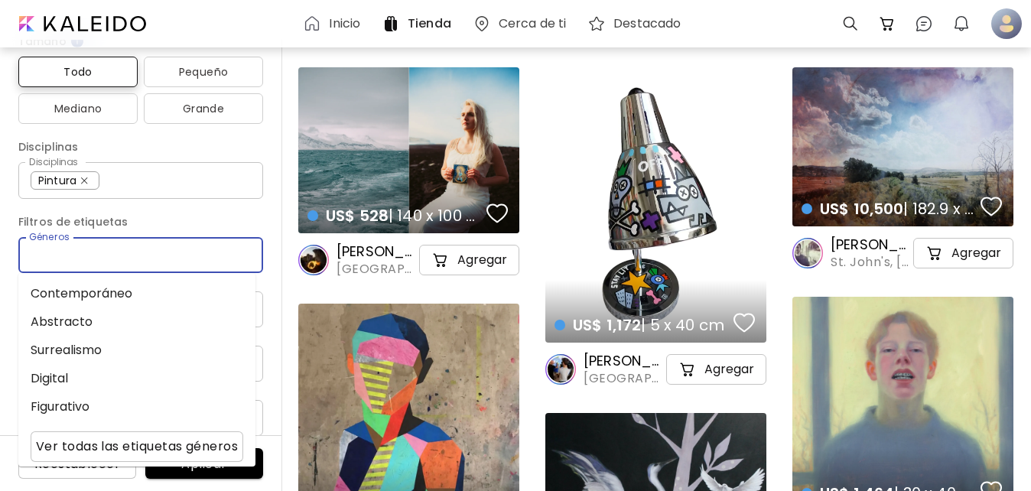
click at [168, 248] on input "Géneros" at bounding box center [141, 255] width 220 height 18
click at [124, 291] on li "Contemporáneo" at bounding box center [136, 293] width 237 height 28
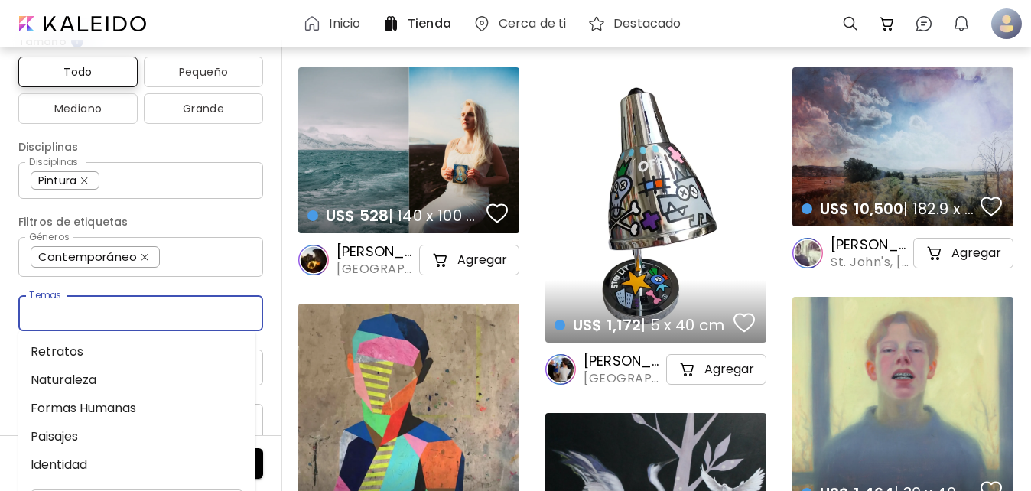
click at [118, 307] on input "Temas" at bounding box center [141, 313] width 220 height 18
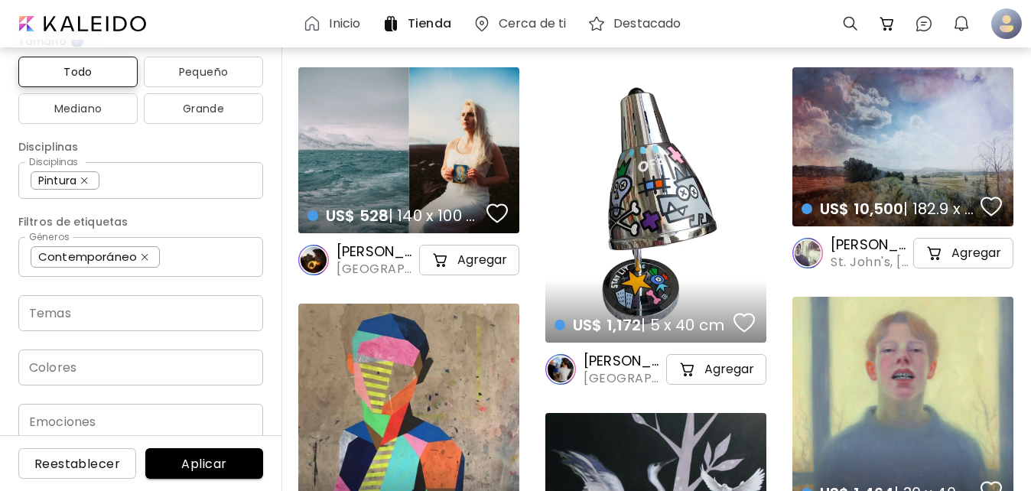
click at [263, 383] on div "Precio USD/ EUR/ GBP Mínimo * Máximo * Orientación Todas Cuadrado Paisaje Retra…" at bounding box center [141, 265] width 282 height 451
click at [149, 382] on div "Colores" at bounding box center [140, 368] width 245 height 36
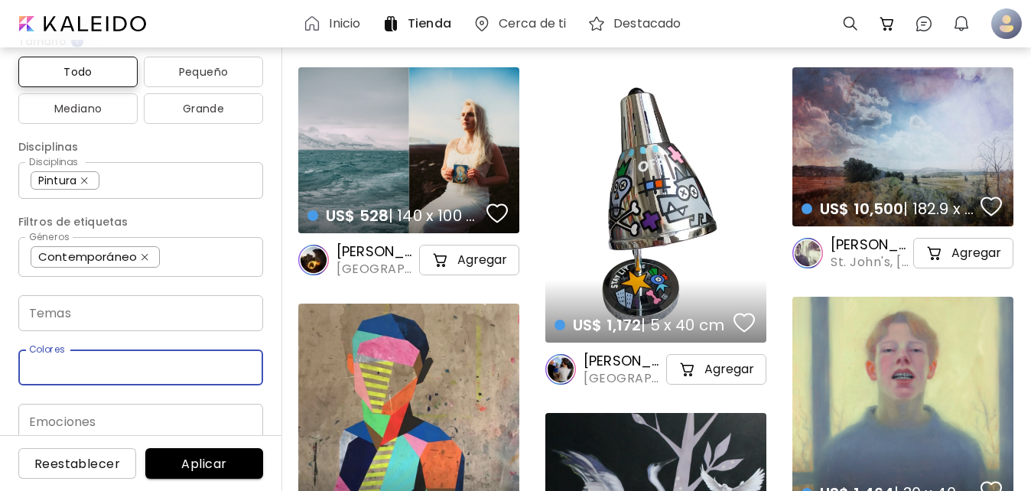
click at [180, 408] on div "Emociones" at bounding box center [140, 422] width 245 height 36
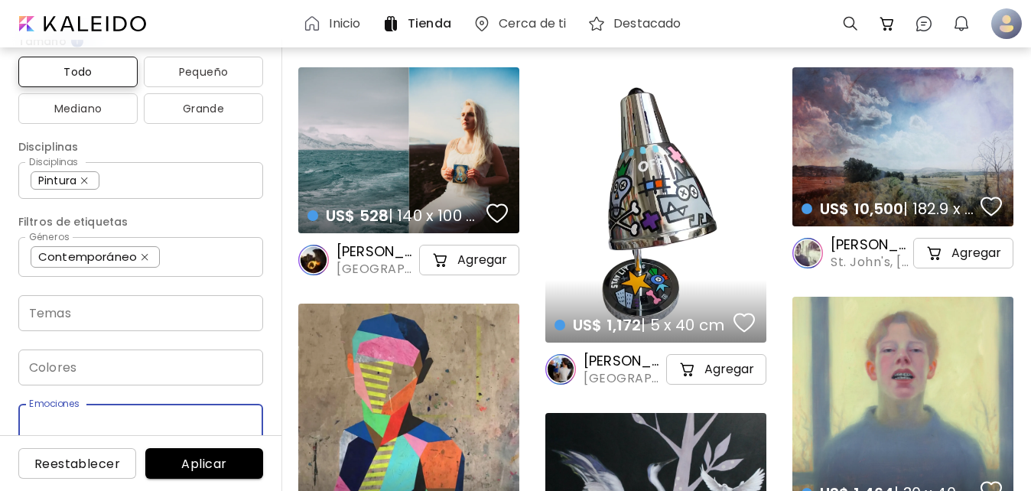
scroll to position [305, 0]
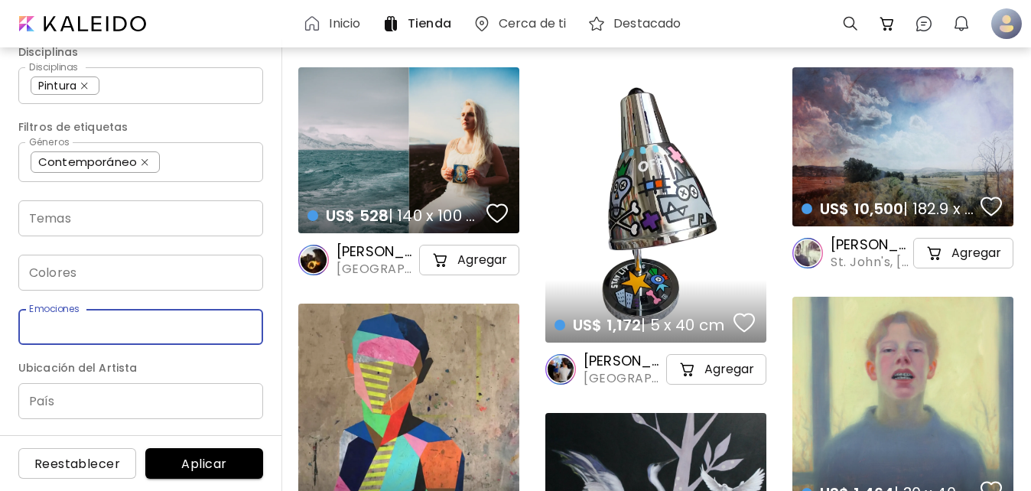
click at [112, 411] on input "País" at bounding box center [140, 401] width 245 height 36
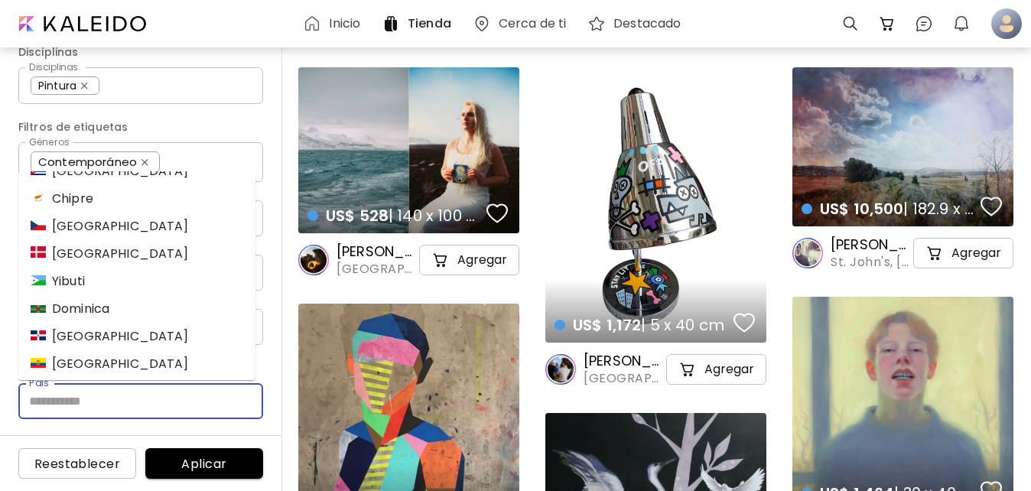
scroll to position [1274, 0]
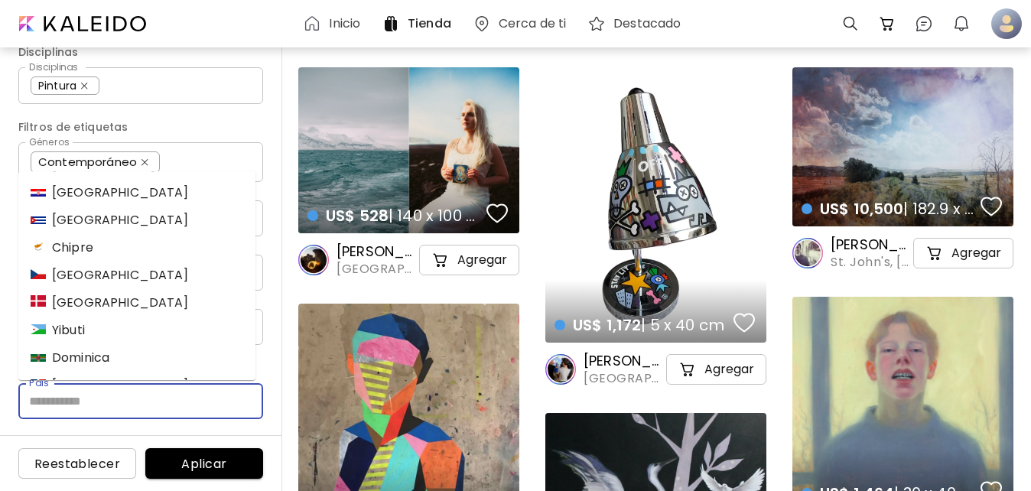
click at [151, 399] on li "Ecuador" at bounding box center [136, 413] width 237 height 28
type input "*******"
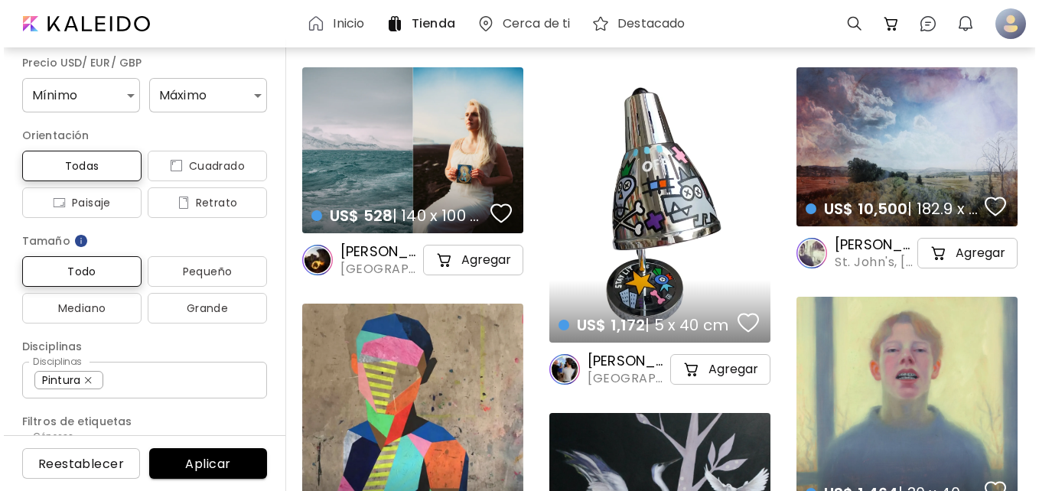
scroll to position [0, 0]
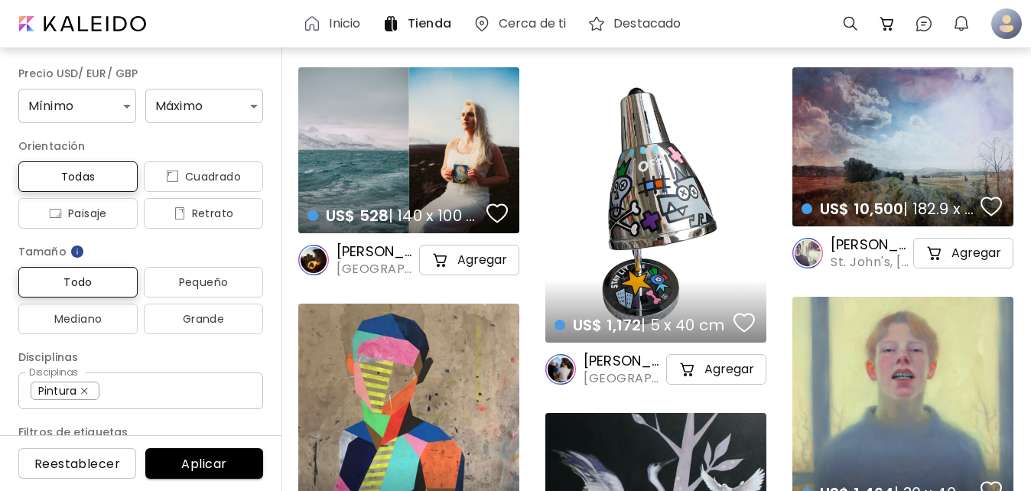
click at [352, 36] on div "Inicio" at bounding box center [334, 23] width 79 height 37
click at [346, 18] on h6 "Inicio" at bounding box center [344, 24] width 31 height 12
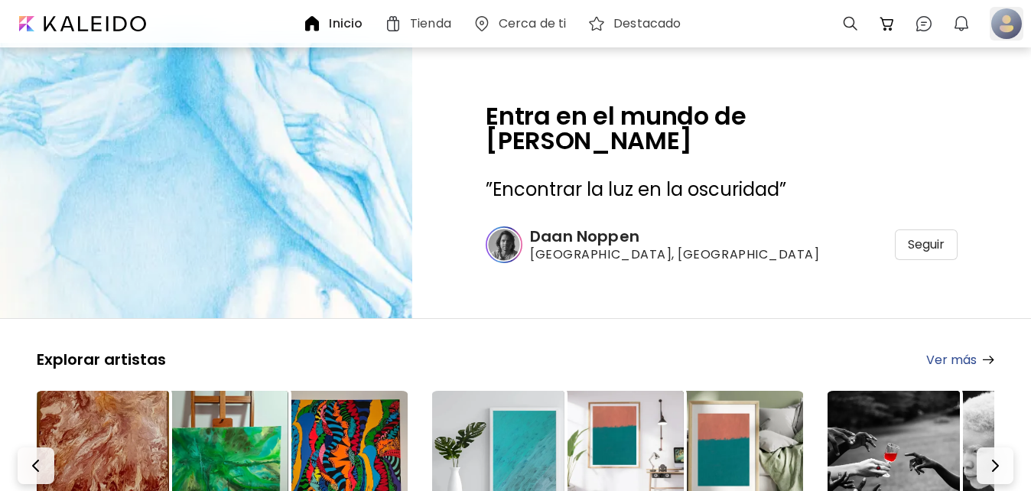
click at [1003, 17] on div at bounding box center [1007, 24] width 34 height 34
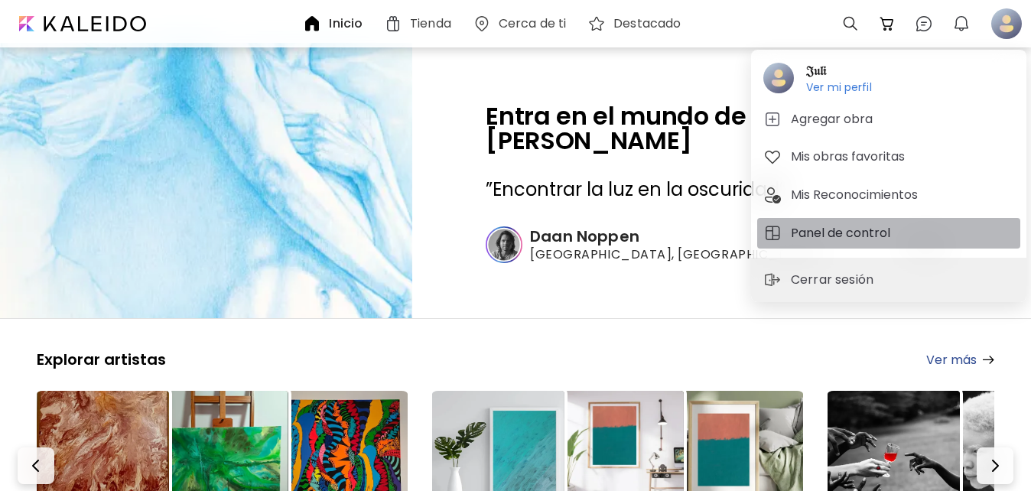
click at [830, 232] on h5 "Panel de control" at bounding box center [843, 233] width 104 height 18
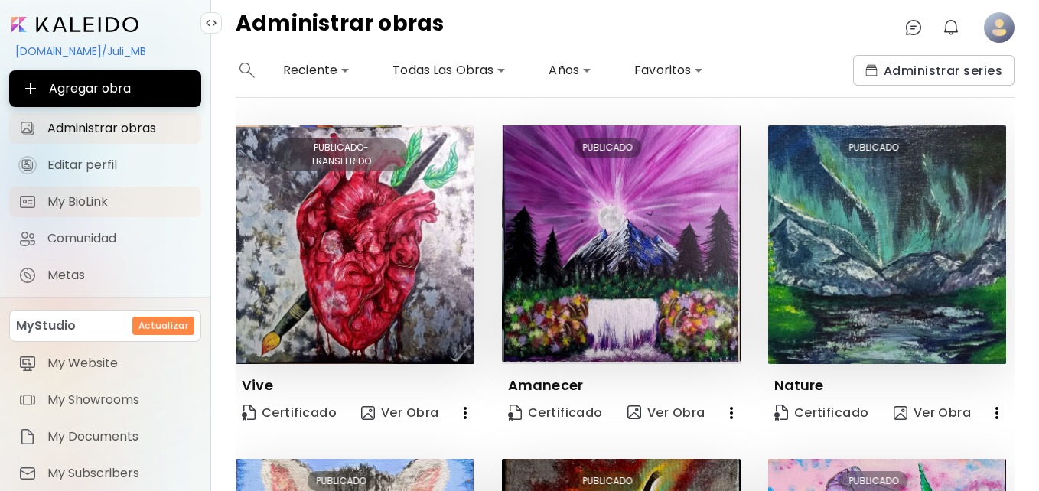
click at [52, 200] on span "My BioLink" at bounding box center [119, 201] width 145 height 15
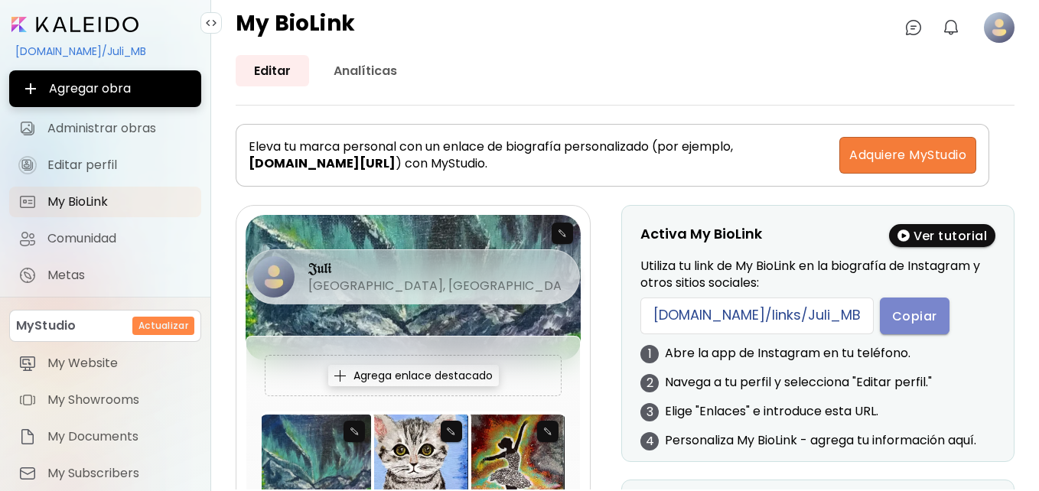
click at [892, 312] on span "Copiar" at bounding box center [914, 316] width 45 height 16
click at [896, 323] on span "Copiar" at bounding box center [914, 316] width 45 height 16
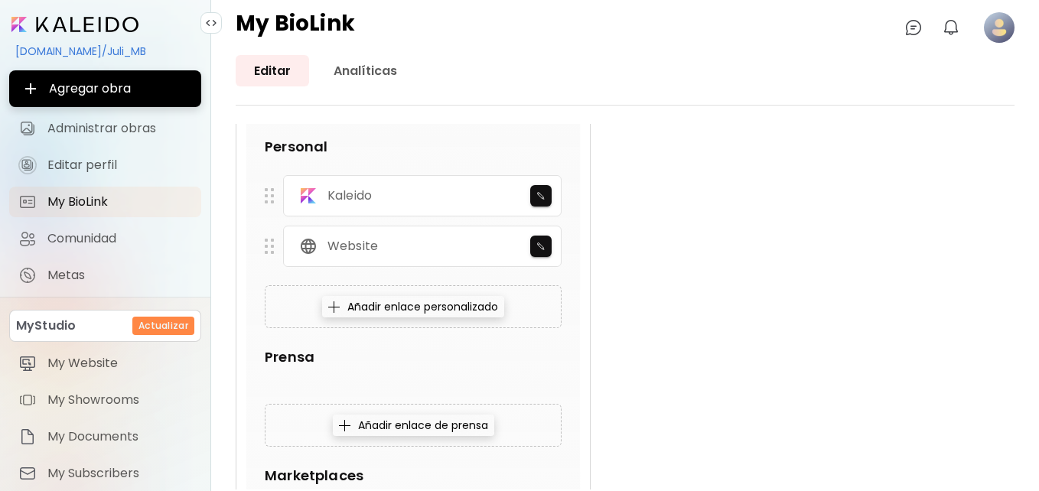
scroll to position [434, 0]
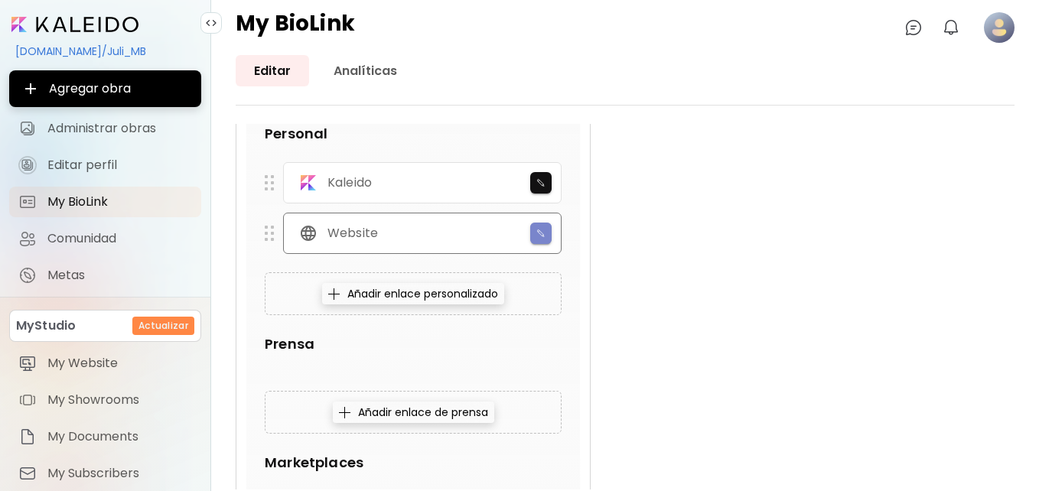
click at [545, 229] on img "button" at bounding box center [541, 233] width 10 height 9
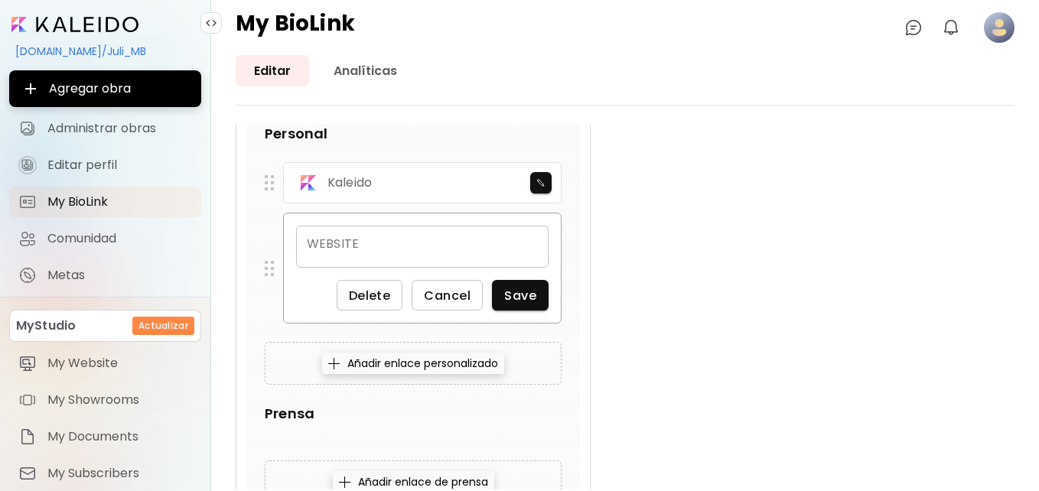
click at [471, 295] on button "Cancel" at bounding box center [446, 295] width 71 height 31
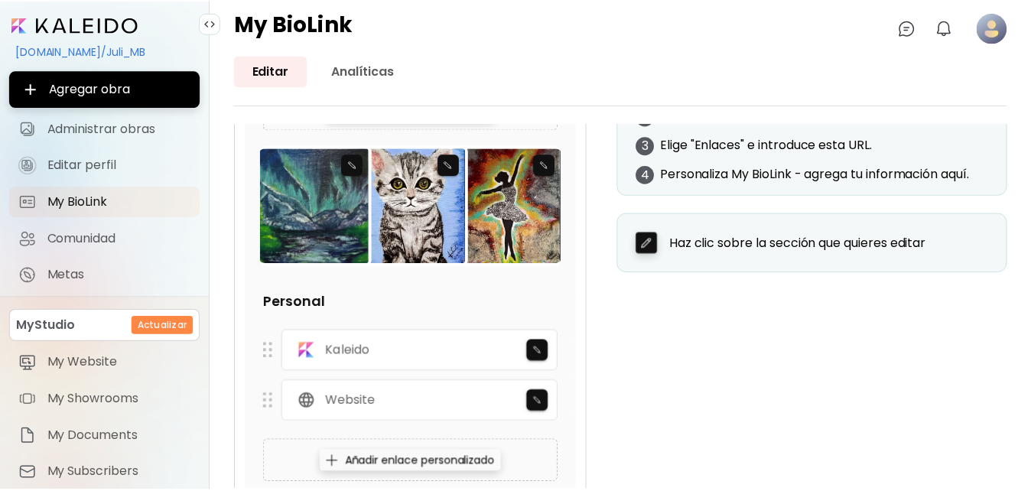
scroll to position [0, 0]
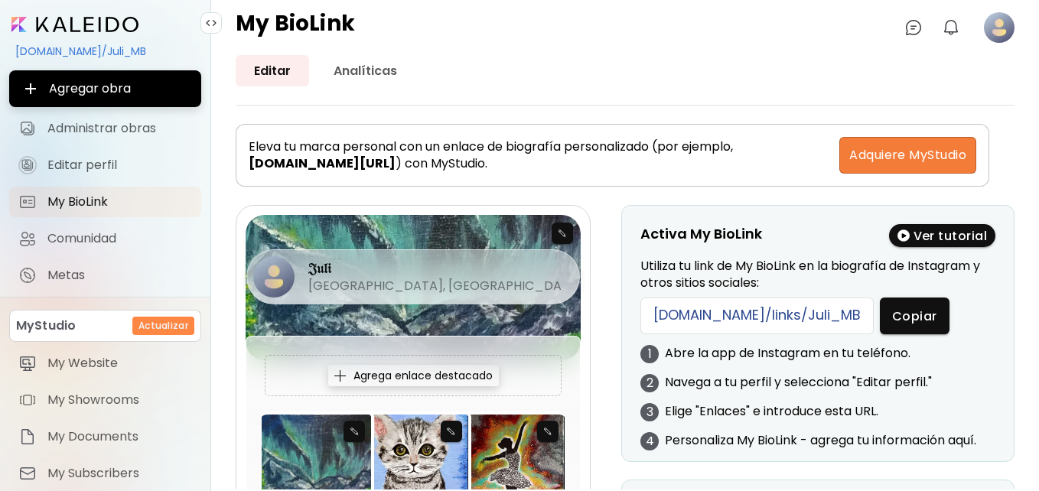
click at [993, 35] on image at bounding box center [999, 27] width 31 height 31
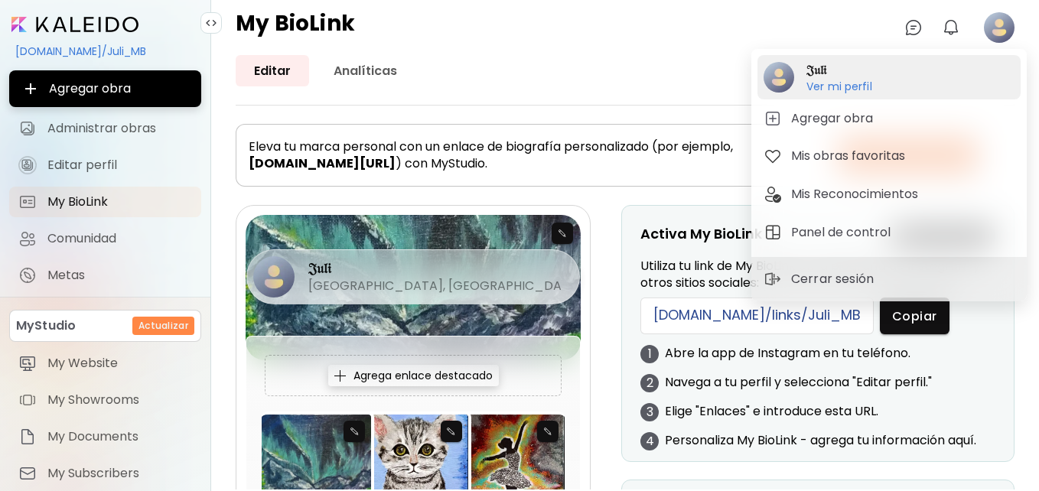
click at [873, 74] on div "𝔍𝔲𝔩𝔦 Ver mi perfil Ver mi perfil" at bounding box center [888, 77] width 263 height 44
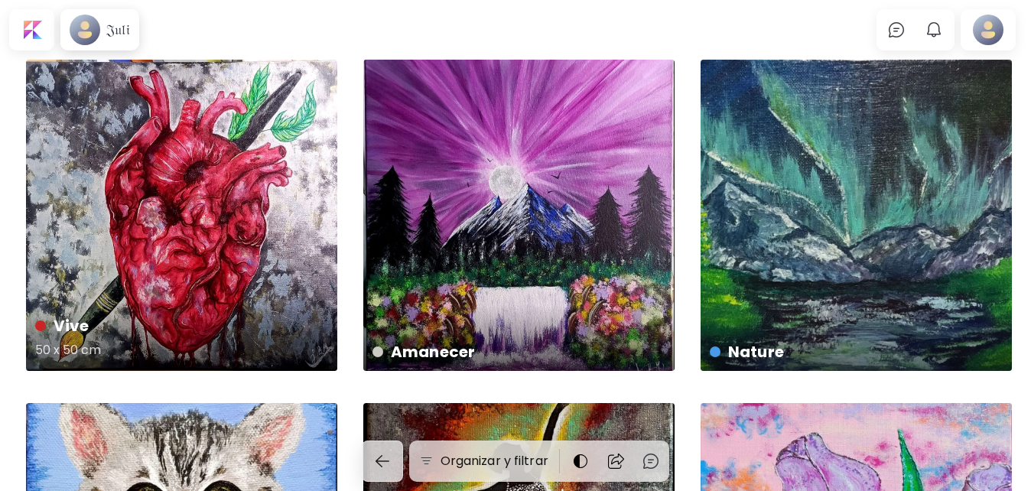
click at [230, 171] on div "Vive 50 x 50 cm" at bounding box center [181, 215] width 311 height 311
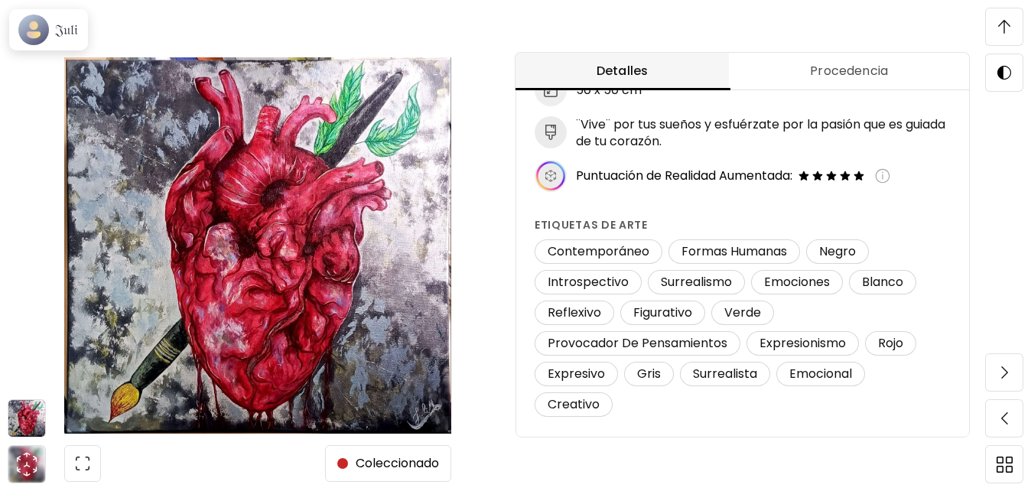
scroll to position [308, 0]
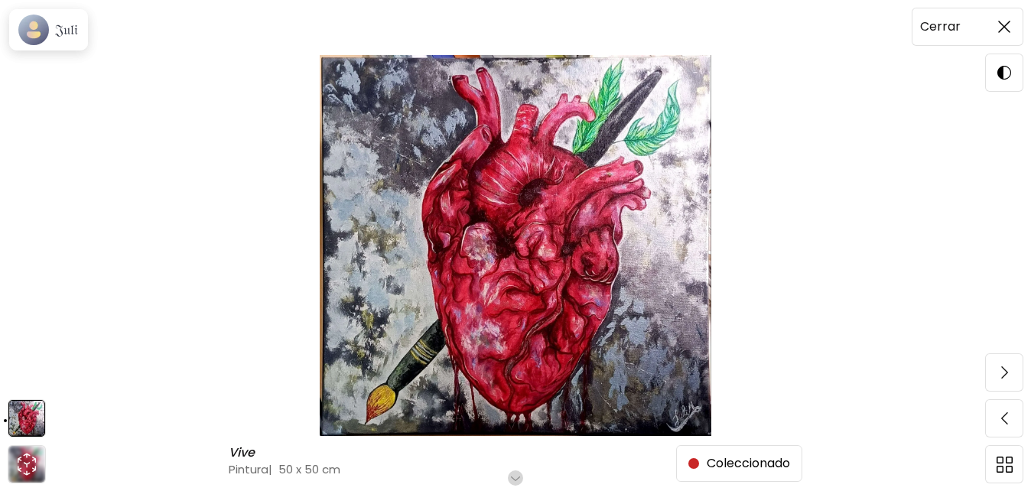
click at [997, 27] on span at bounding box center [1004, 27] width 32 height 32
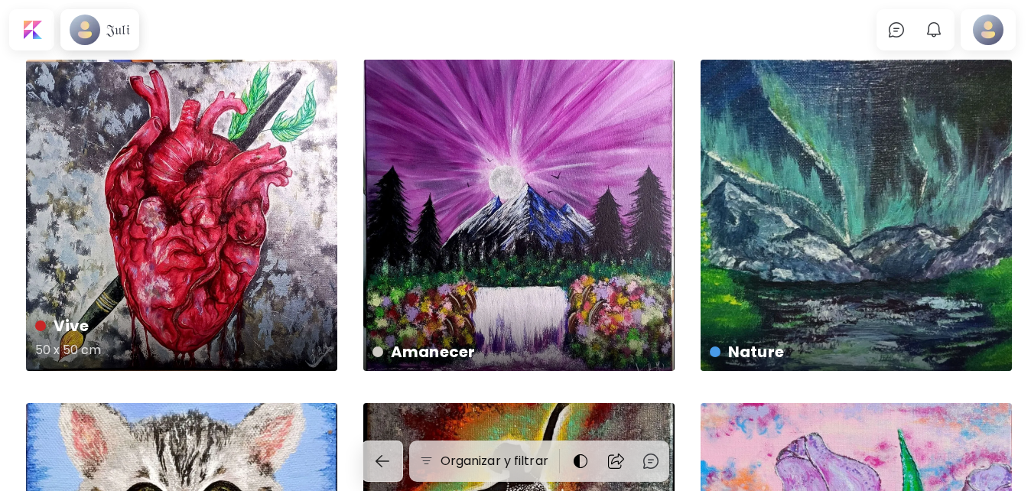
click at [255, 189] on div "Vive 50 x 50 cm" at bounding box center [181, 215] width 311 height 311
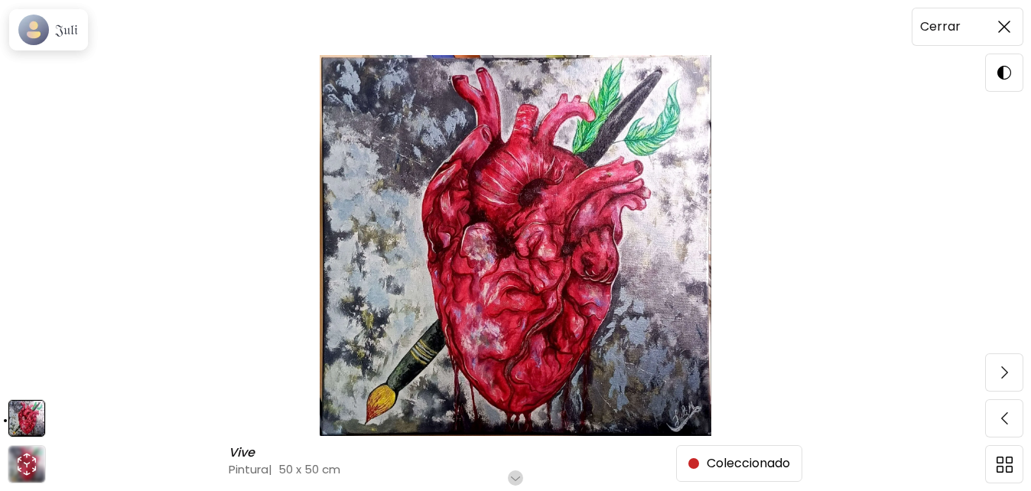
click at [1003, 28] on img at bounding box center [1004, 27] width 12 height 12
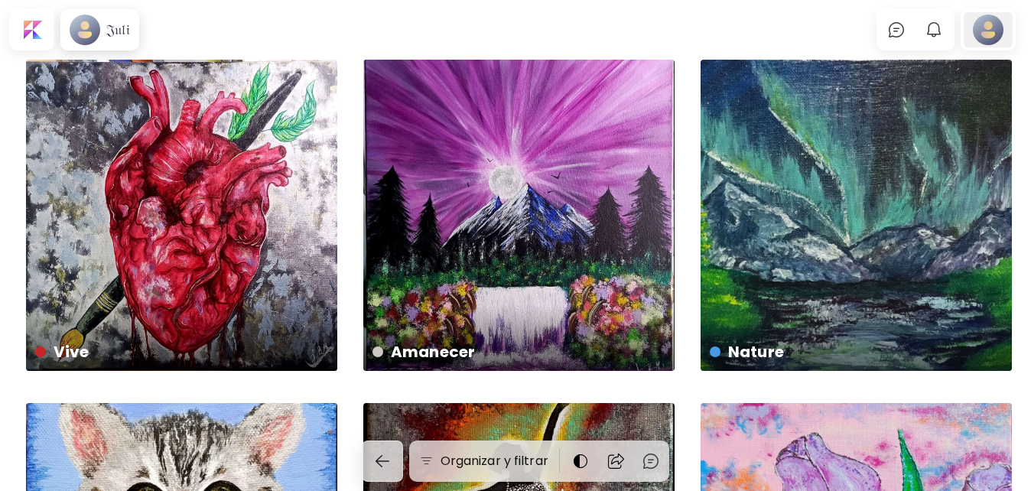
click at [1000, 31] on div at bounding box center [988, 29] width 49 height 35
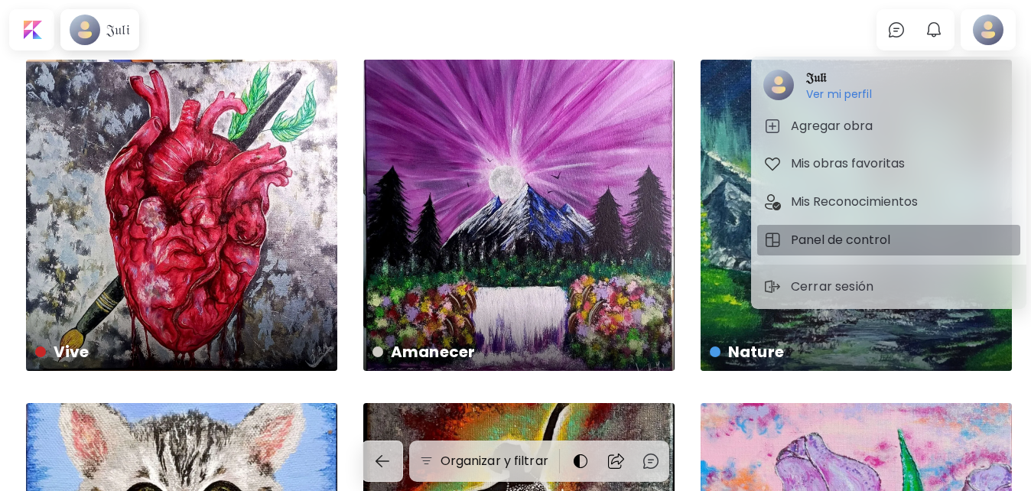
click at [815, 242] on h5 "Panel de control" at bounding box center [843, 240] width 104 height 18
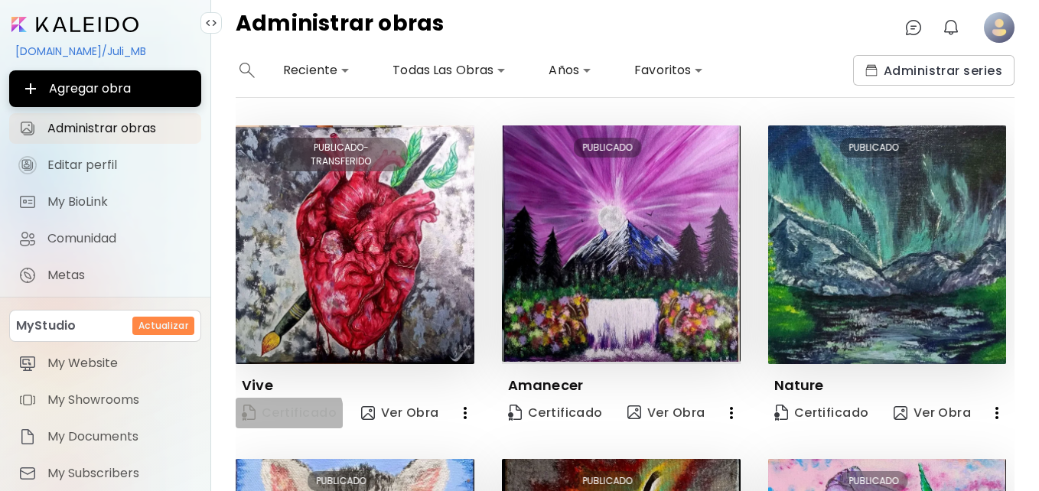
click at [272, 416] on span "Certificado" at bounding box center [289, 413] width 95 height 17
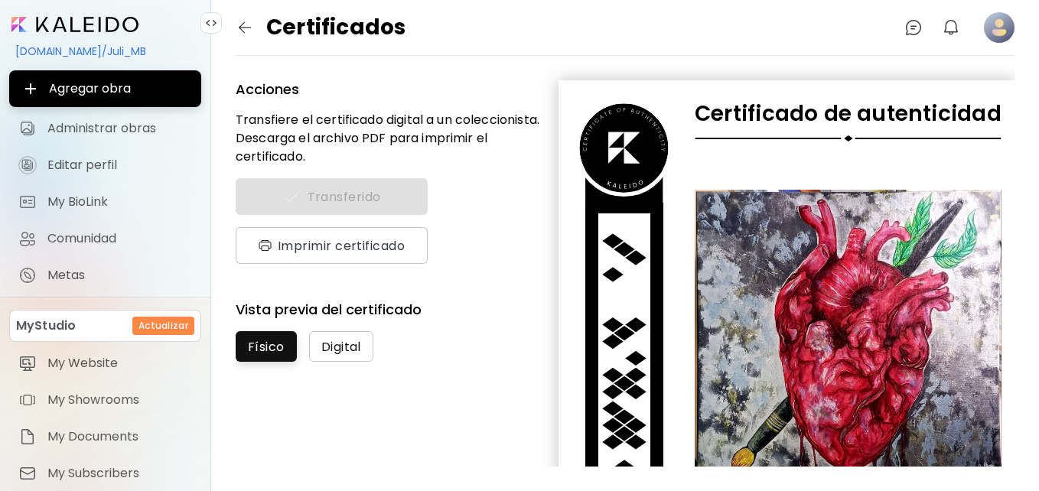
click at [346, 348] on span "Digital" at bounding box center [341, 347] width 40 height 16
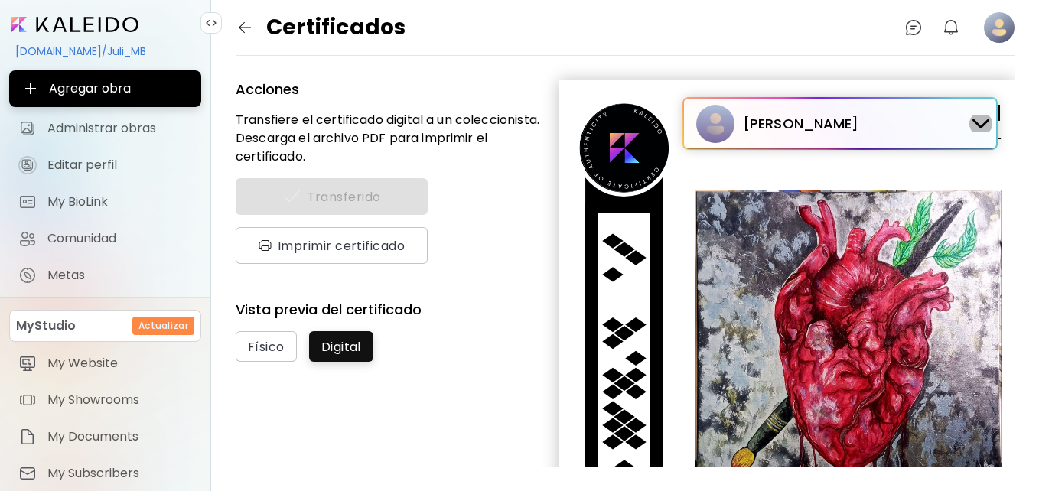
click at [974, 121] on img at bounding box center [980, 124] width 17 height 10
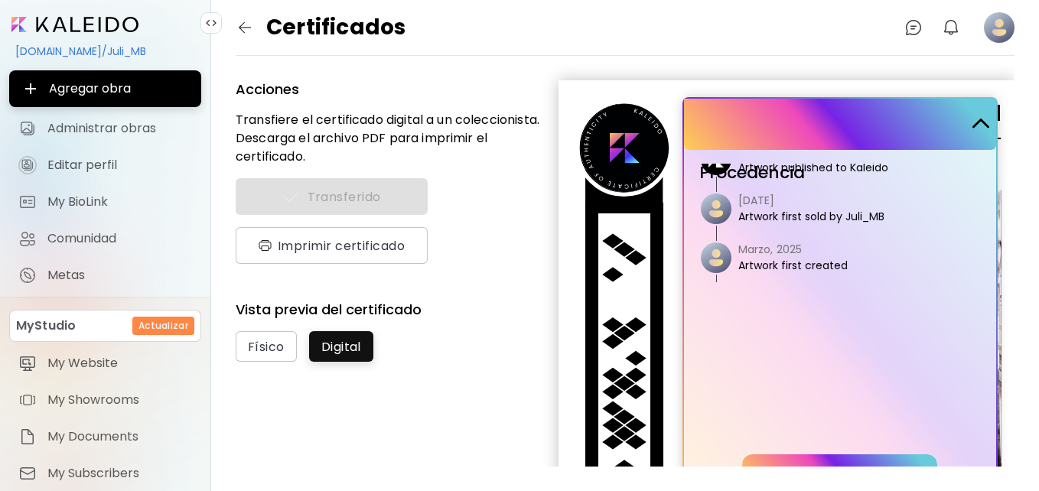
click at [974, 121] on img at bounding box center [980, 124] width 17 height 10
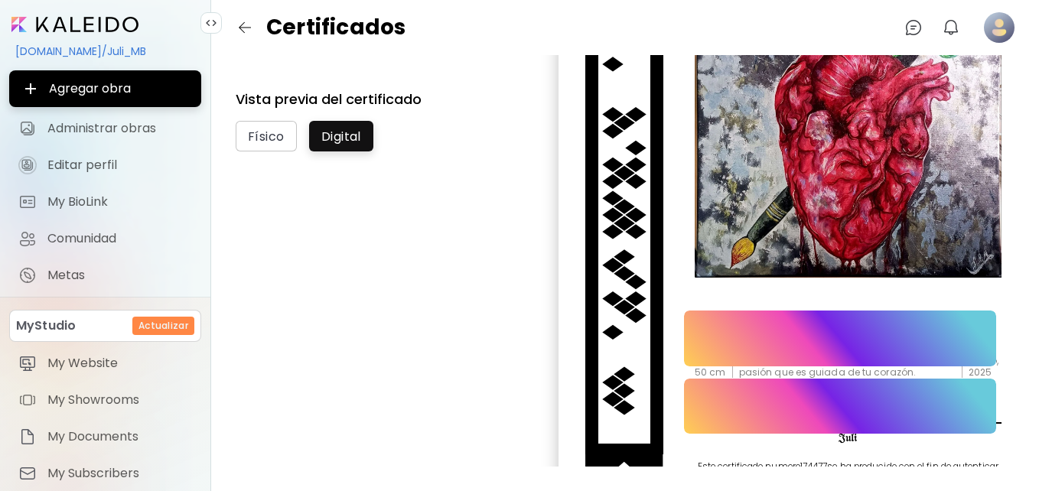
scroll to position [258, 0]
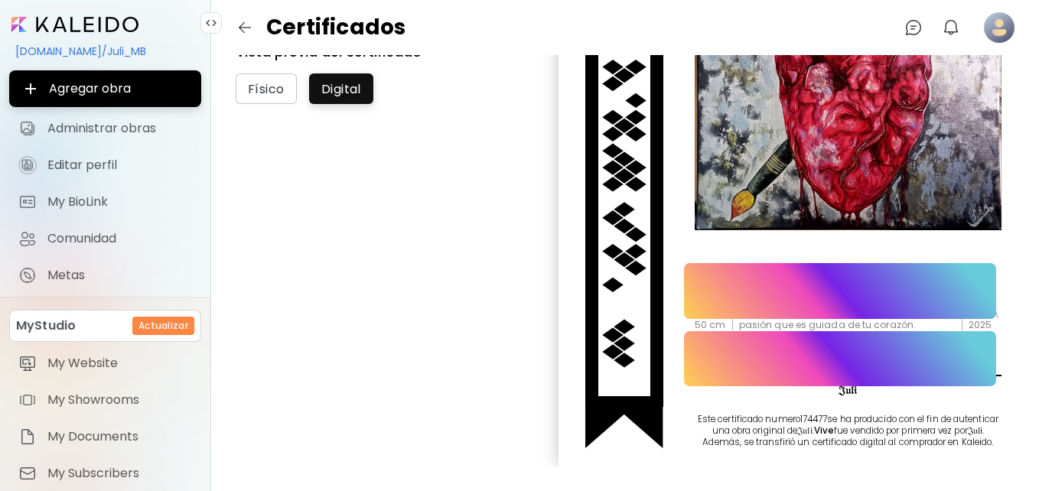
click at [894, 350] on div "𝔍𝔲𝔩𝔦" at bounding box center [840, 359] width 312 height 56
